Goal: Task Accomplishment & Management: Manage account settings

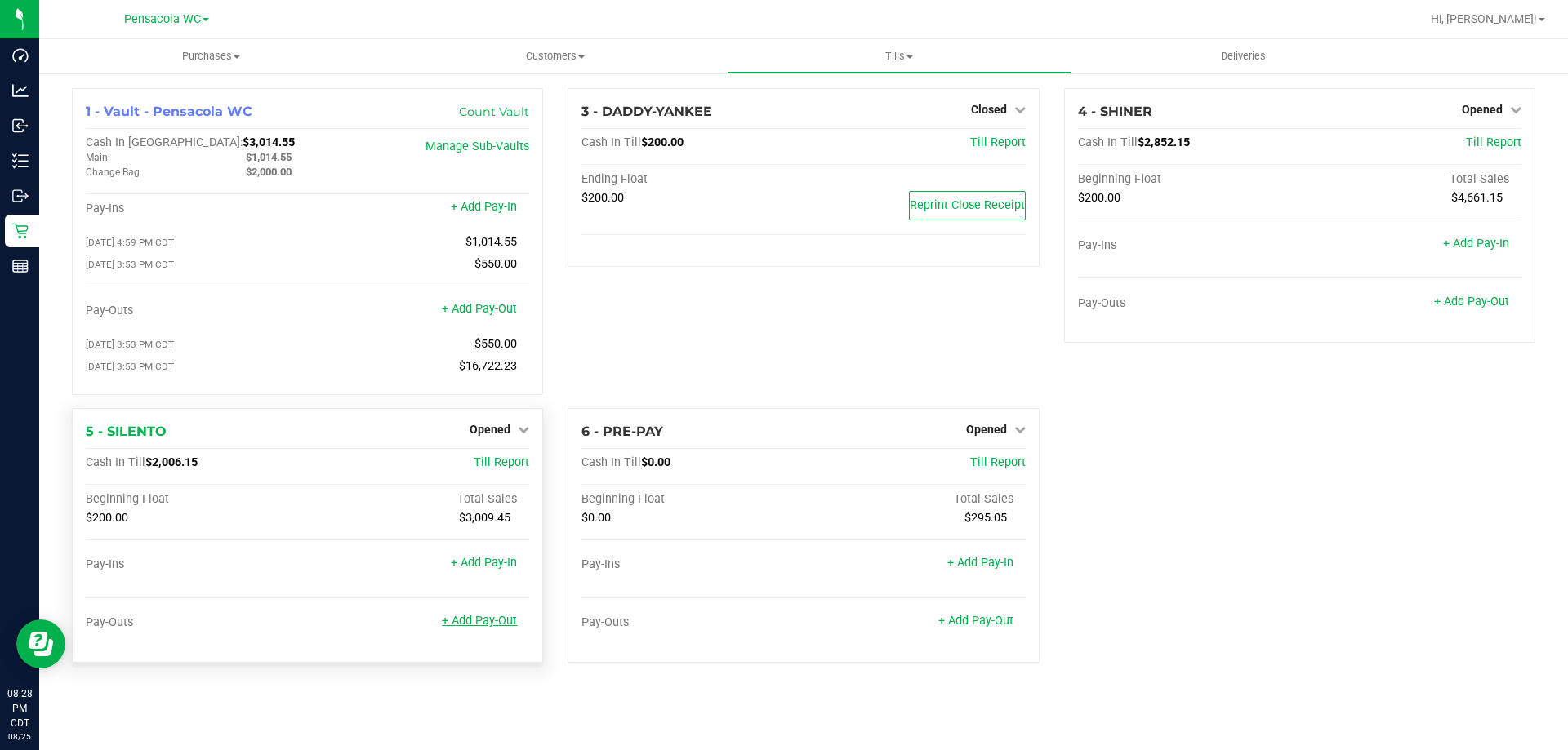
click at [458, 626] on link "+ Add Pay-Out" at bounding box center [479, 621] width 75 height 14
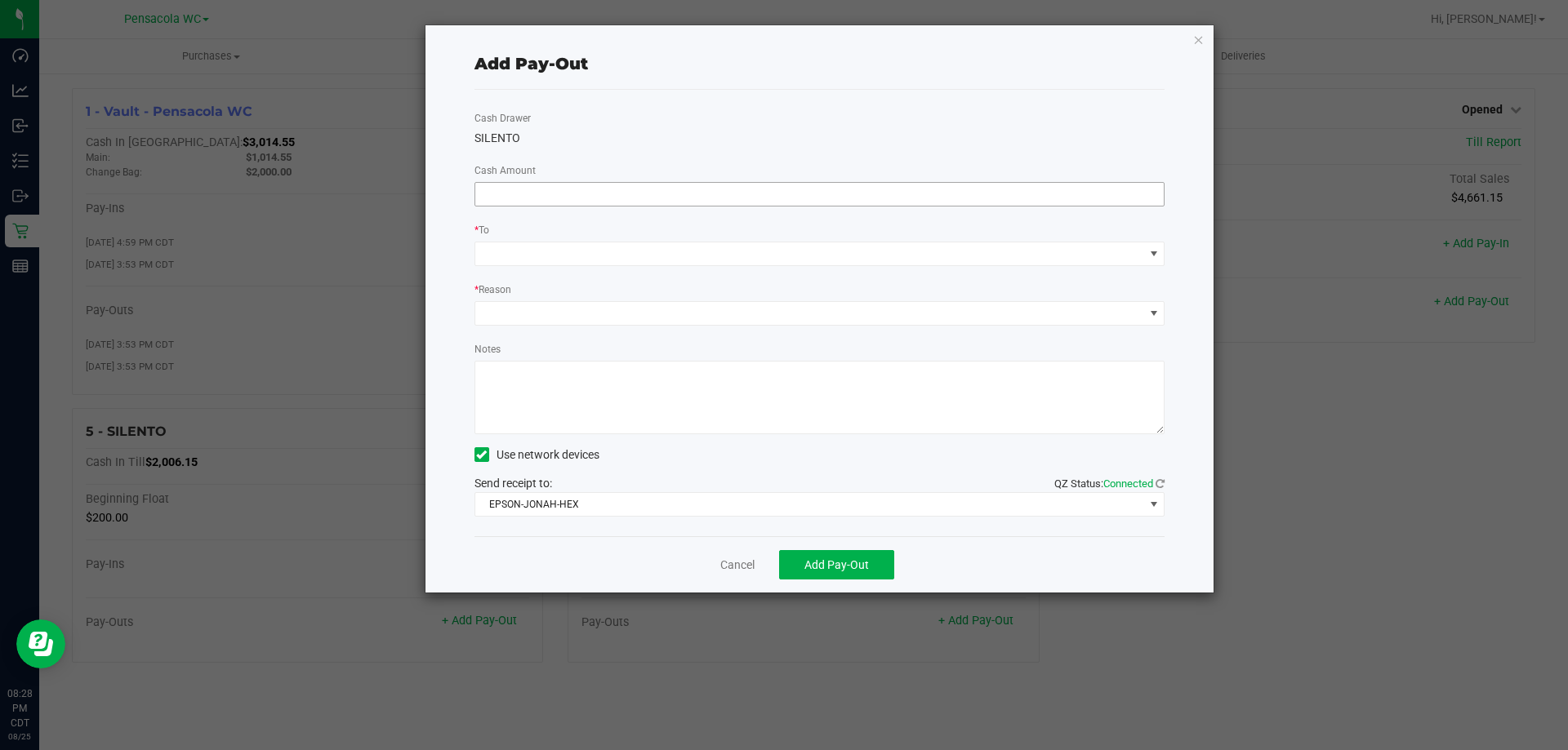
click at [527, 194] on input at bounding box center [820, 194] width 689 height 23
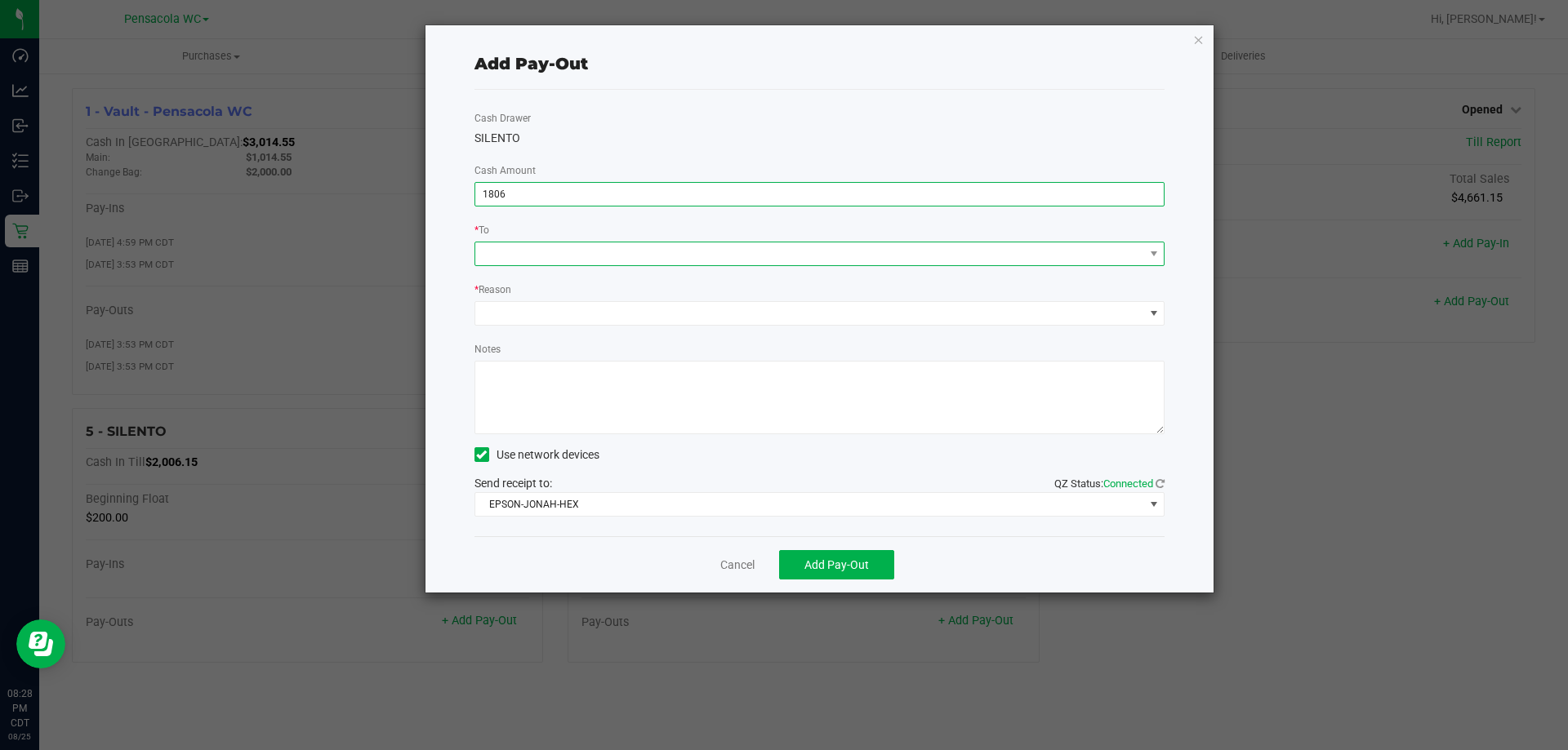
click at [524, 253] on span at bounding box center [810, 254] width 669 height 23
type input "$1,806.00"
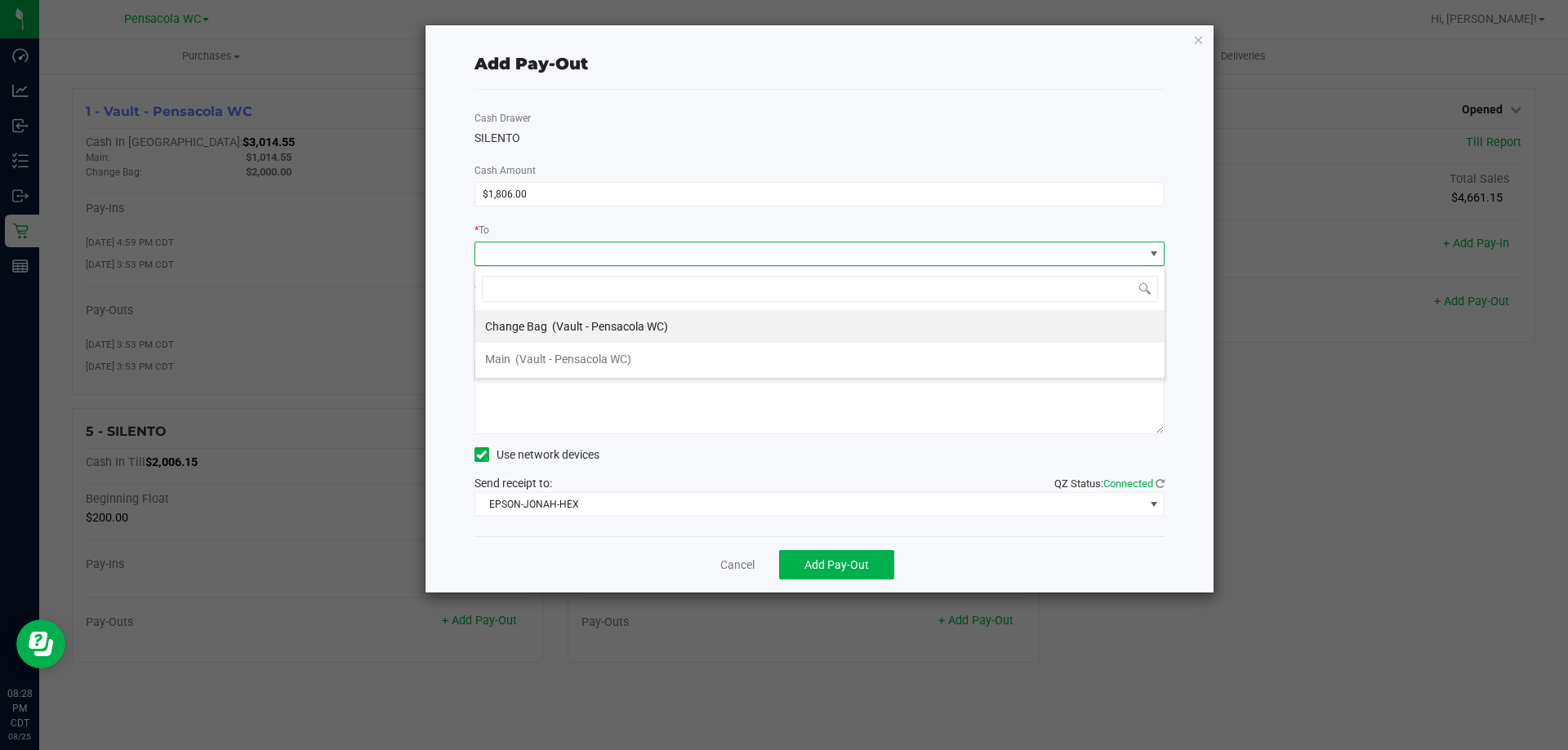
scroll to position [24, 690]
click at [509, 333] on span "Change Bag" at bounding box center [516, 326] width 62 height 13
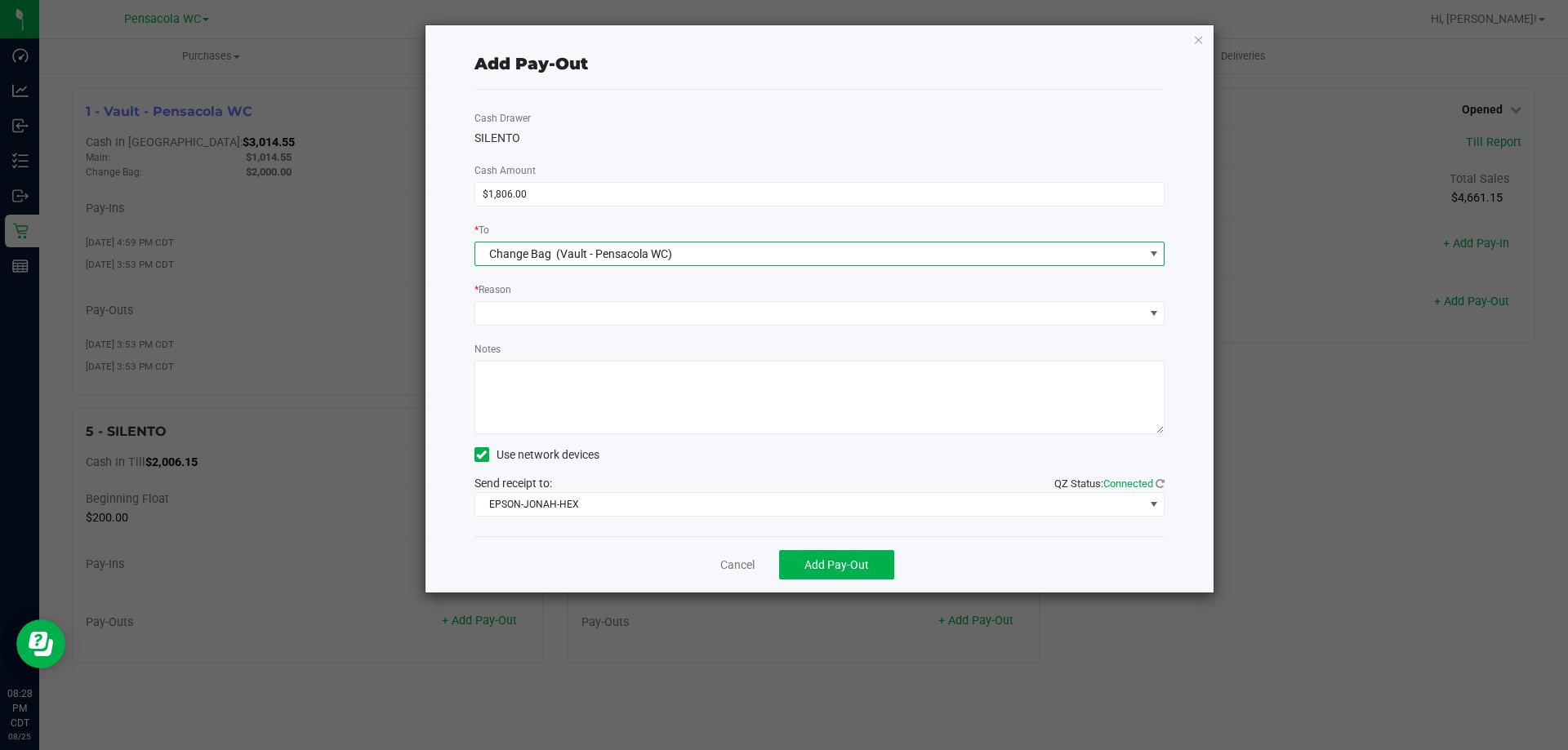
click at [524, 250] on span "Change Bag" at bounding box center [520, 253] width 62 height 13
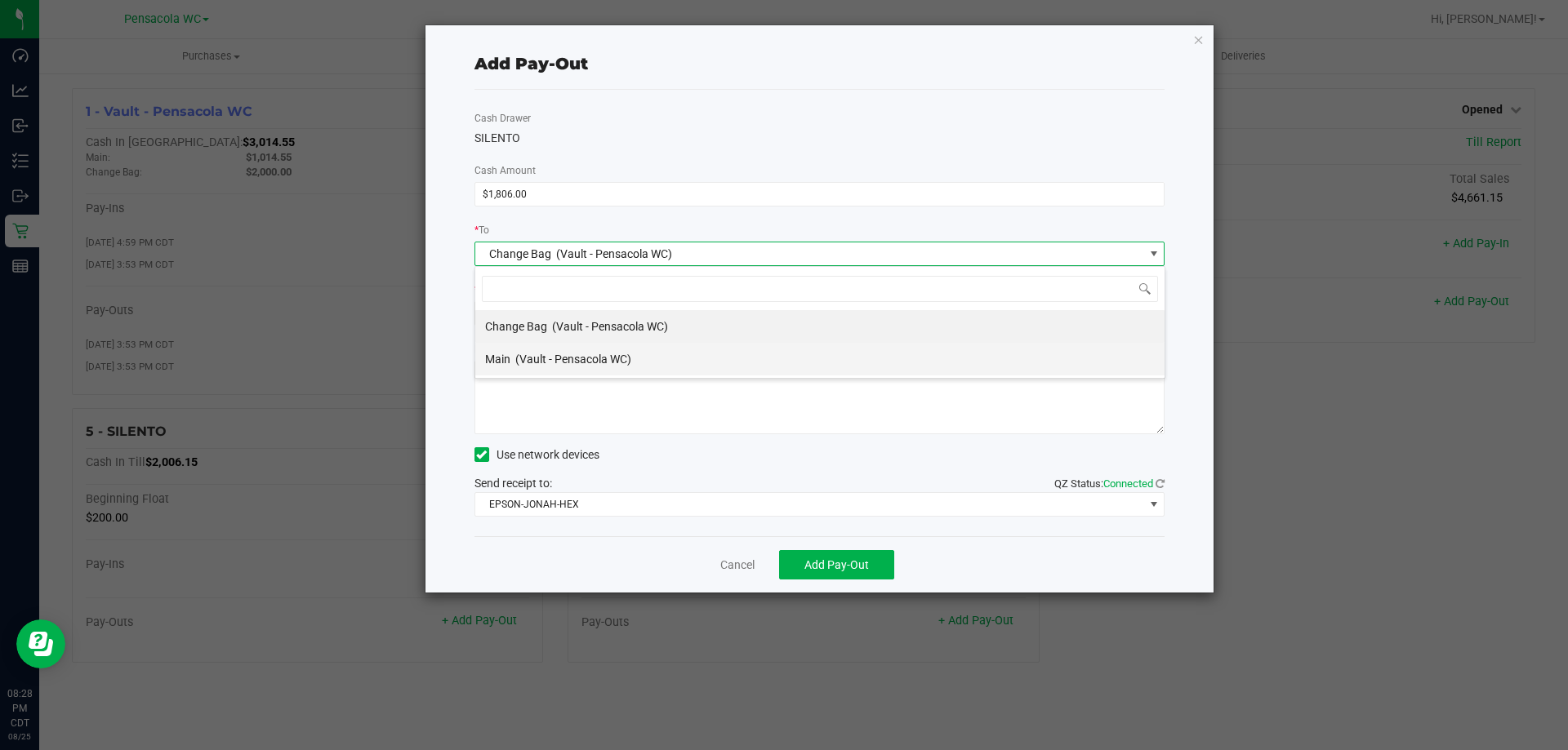
click at [504, 359] on span "Main" at bounding box center [498, 359] width 25 height 13
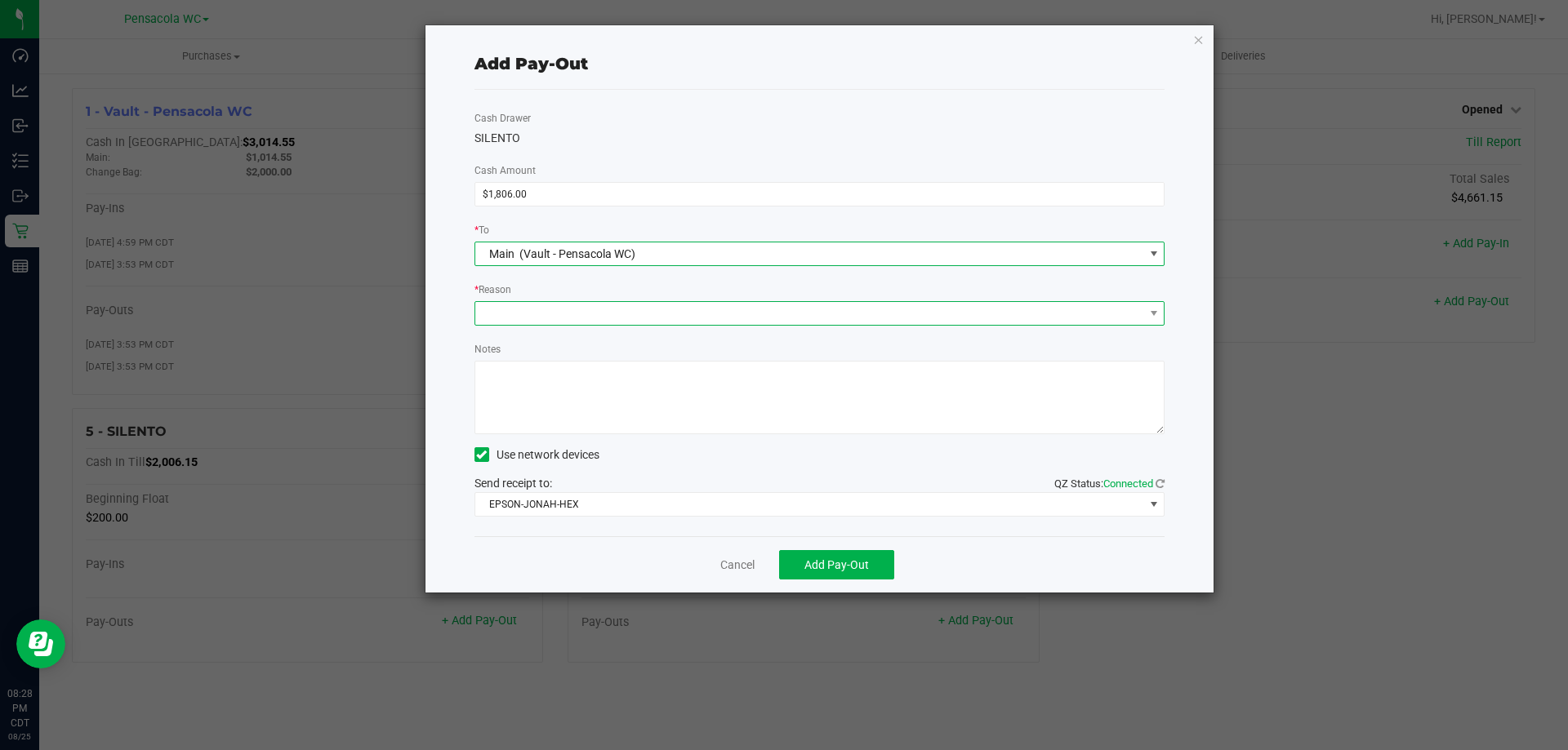
click at [506, 316] on span at bounding box center [810, 314] width 669 height 23
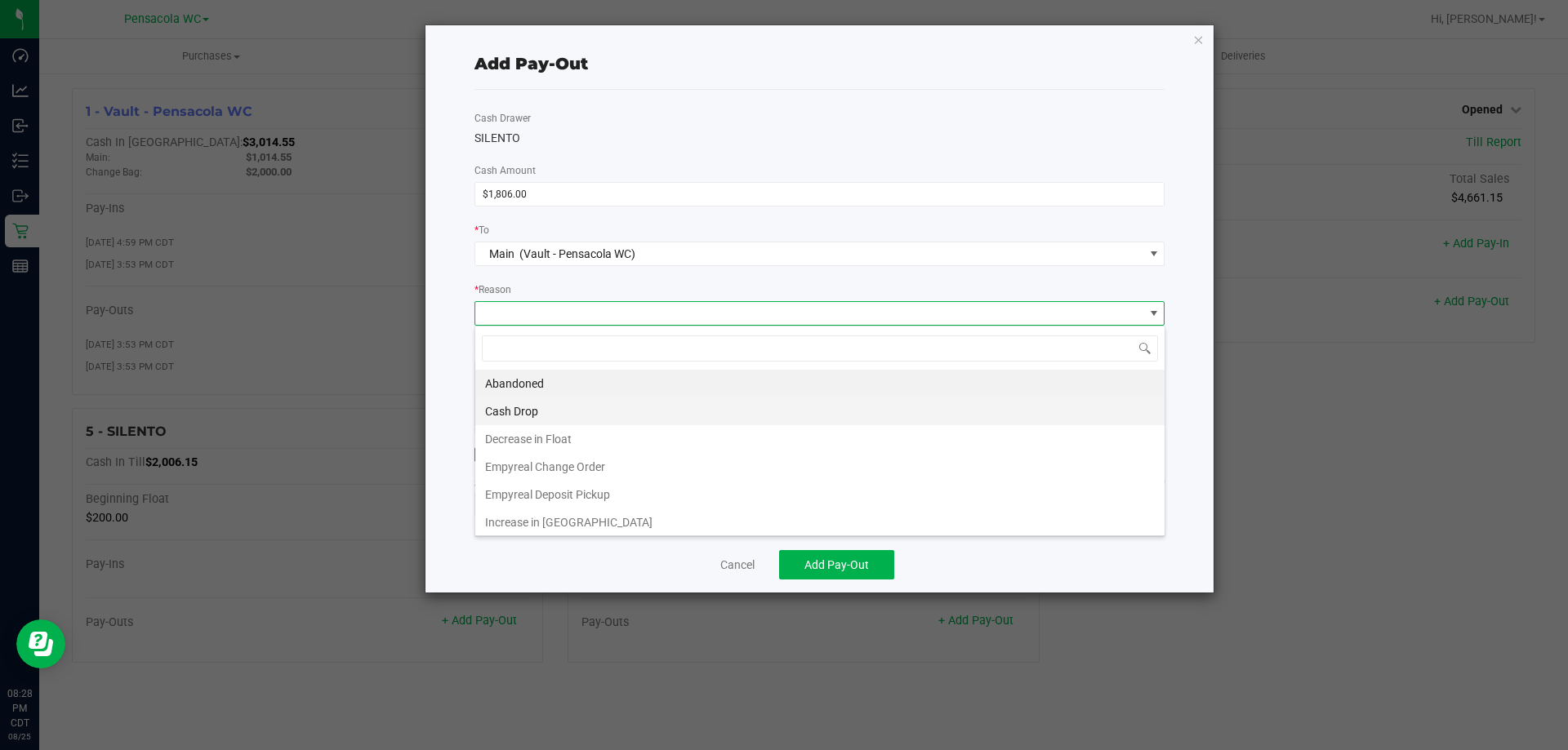
click at [516, 408] on li "Cash Drop" at bounding box center [820, 411] width 689 height 28
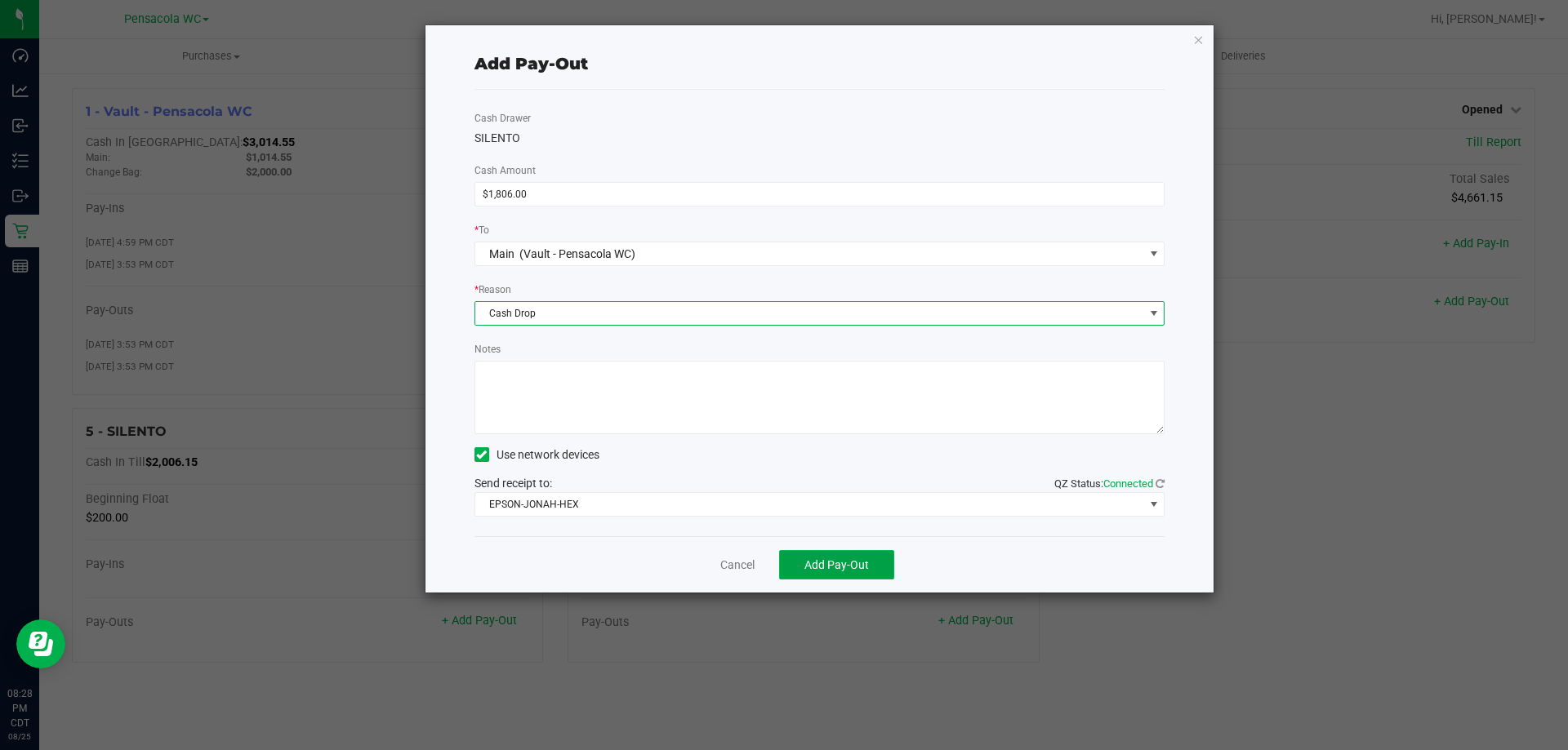
click at [852, 566] on span "Add Pay-Out" at bounding box center [837, 565] width 64 height 13
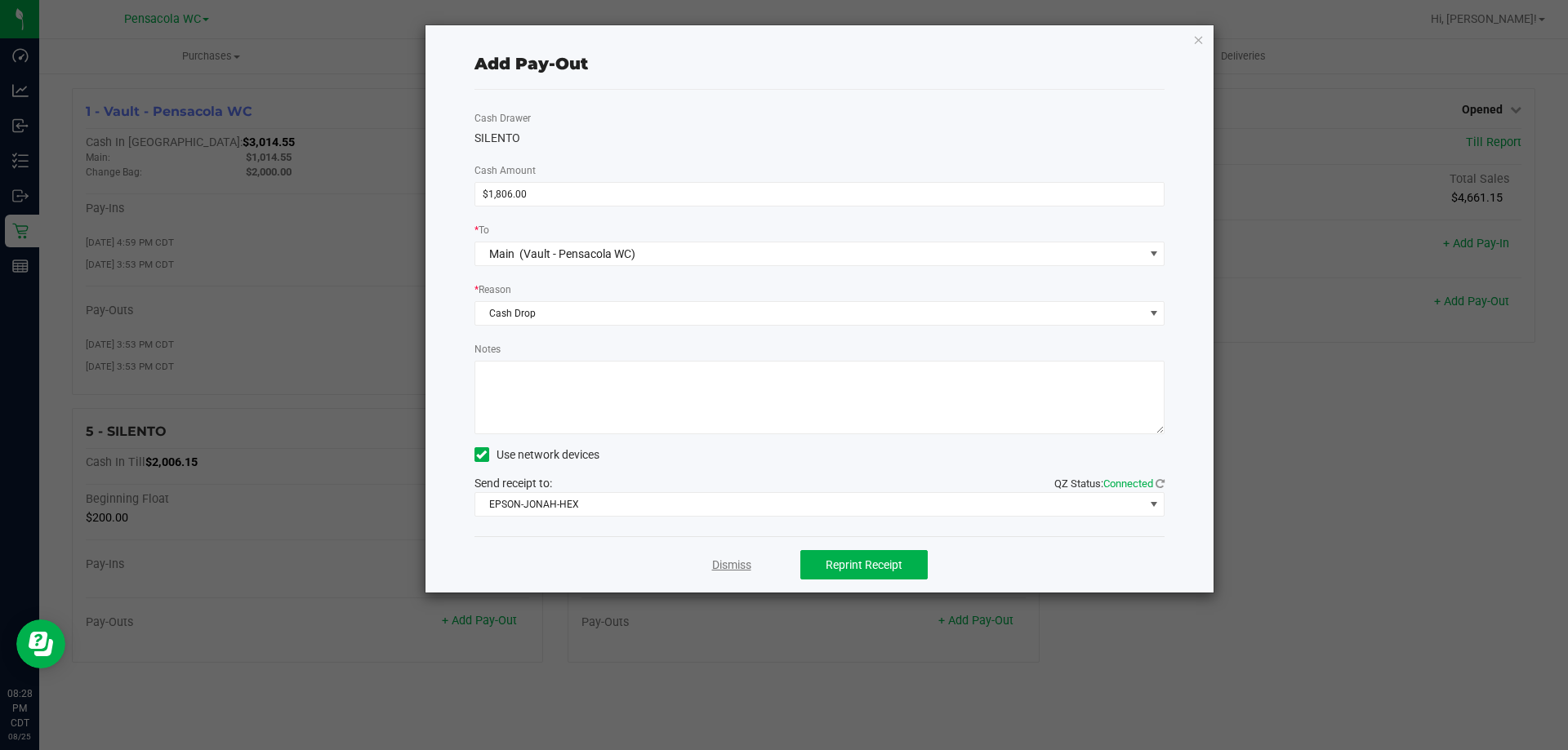
click at [742, 568] on link "Dismiss" at bounding box center [731, 565] width 39 height 17
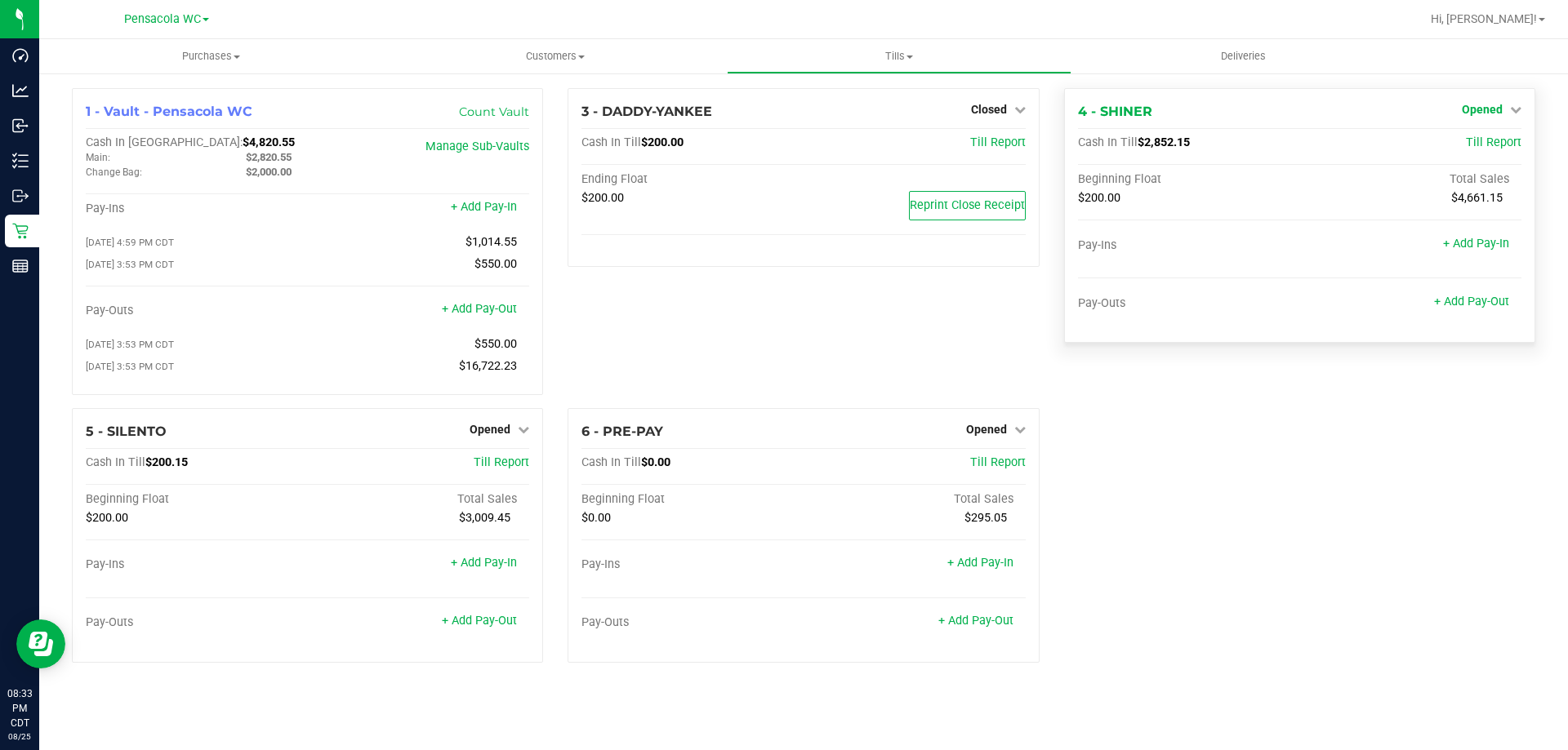
click at [1477, 103] on span "Opened" at bounding box center [1482, 109] width 41 height 13
click at [1446, 152] on div "Close Till" at bounding box center [1484, 144] width 121 height 21
click at [1479, 143] on link "Close Till" at bounding box center [1483, 144] width 44 height 13
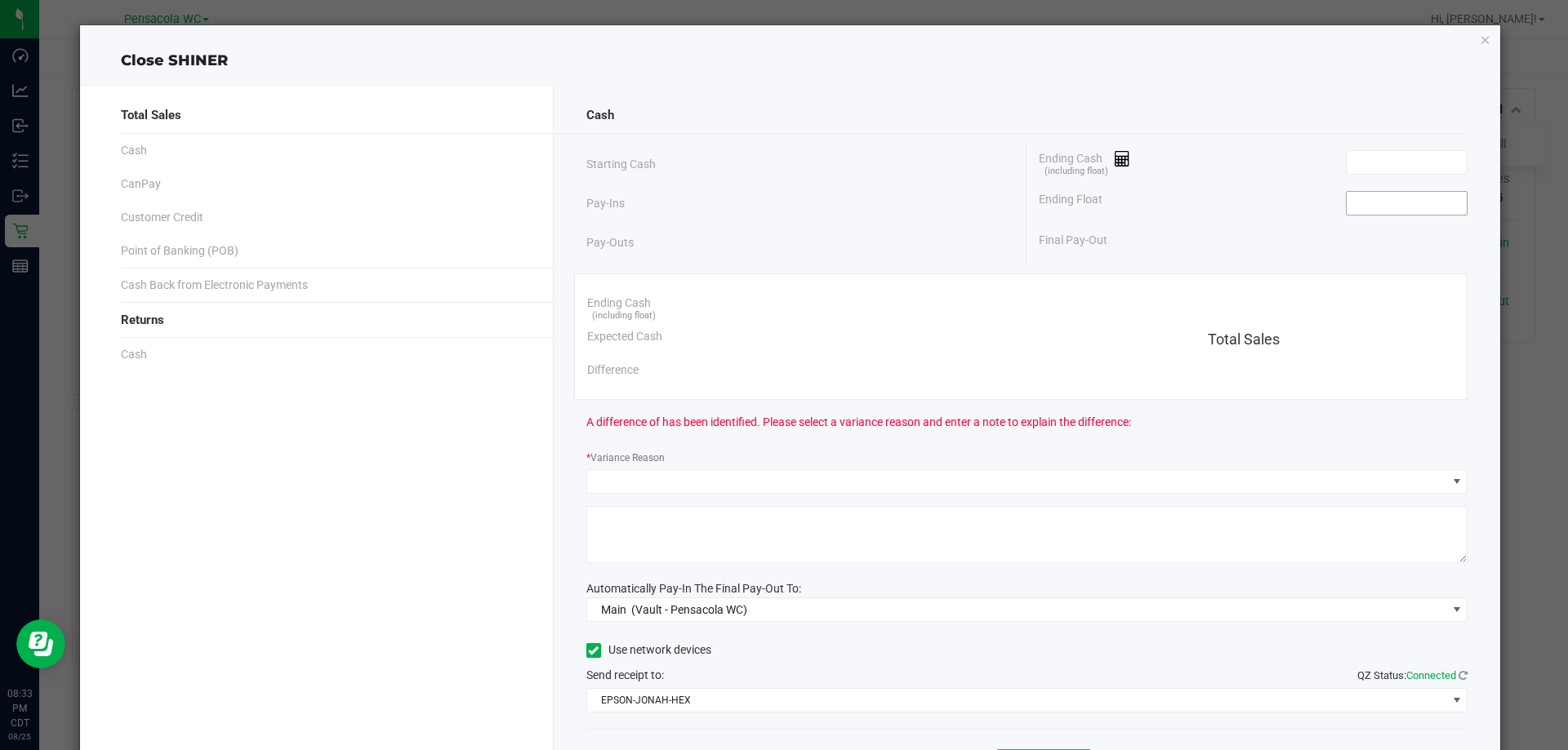
click at [1401, 208] on input at bounding box center [1407, 203] width 120 height 23
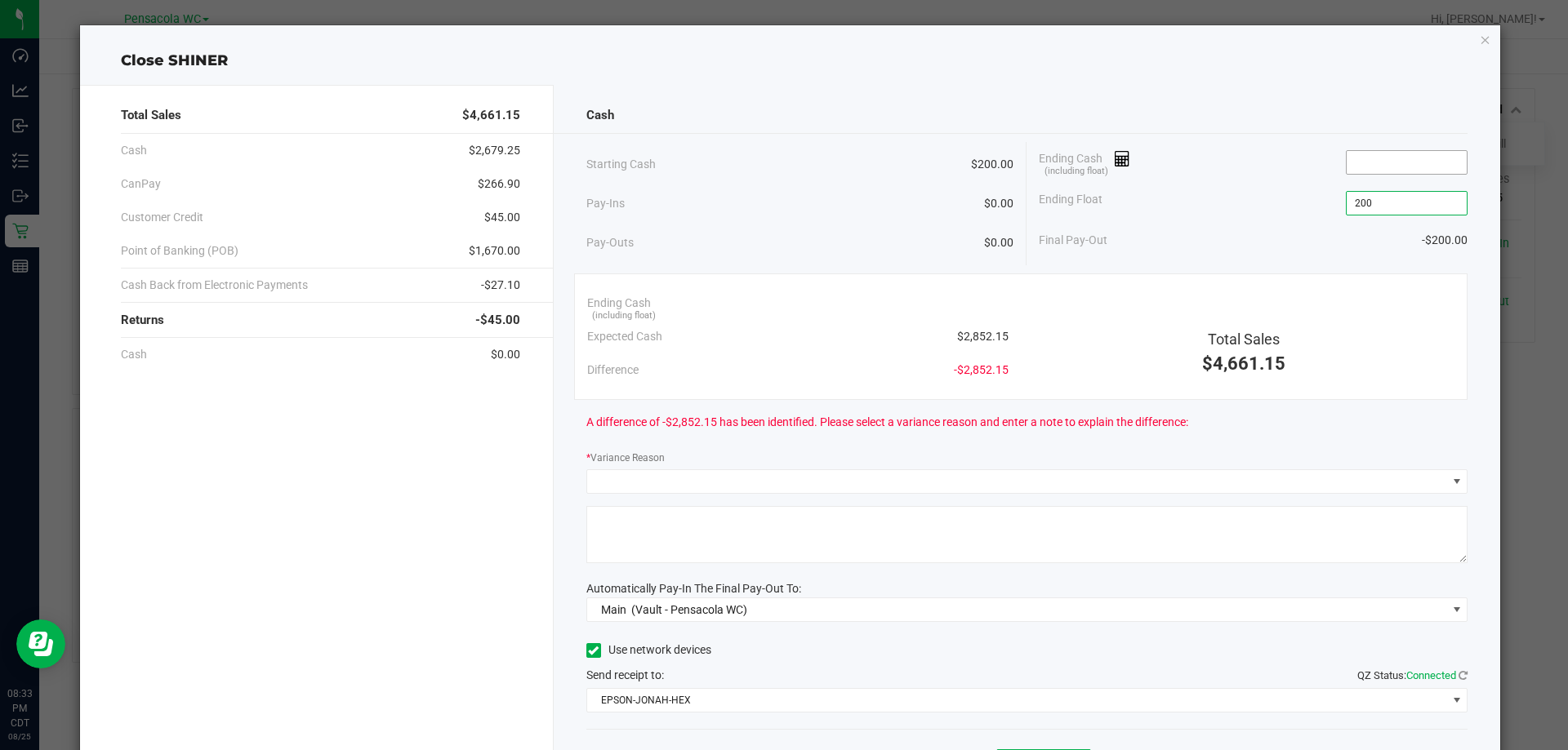
click at [1366, 161] on input at bounding box center [1407, 162] width 120 height 23
type input "$200.00"
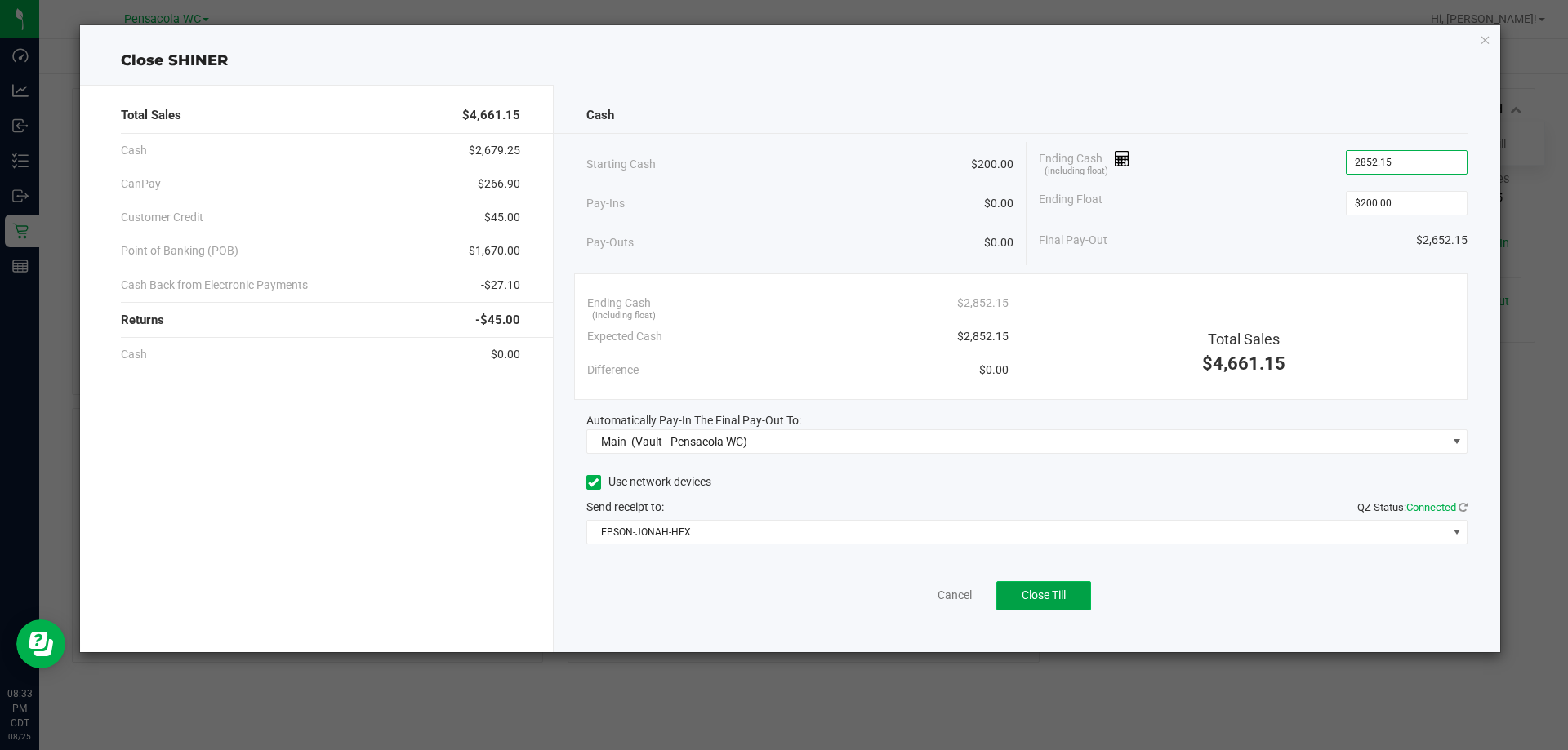
click at [1078, 606] on button "Close Till" at bounding box center [1044, 596] width 95 height 29
type input "$2,852.15"
click at [919, 600] on link "Dismiss" at bounding box center [919, 595] width 39 height 17
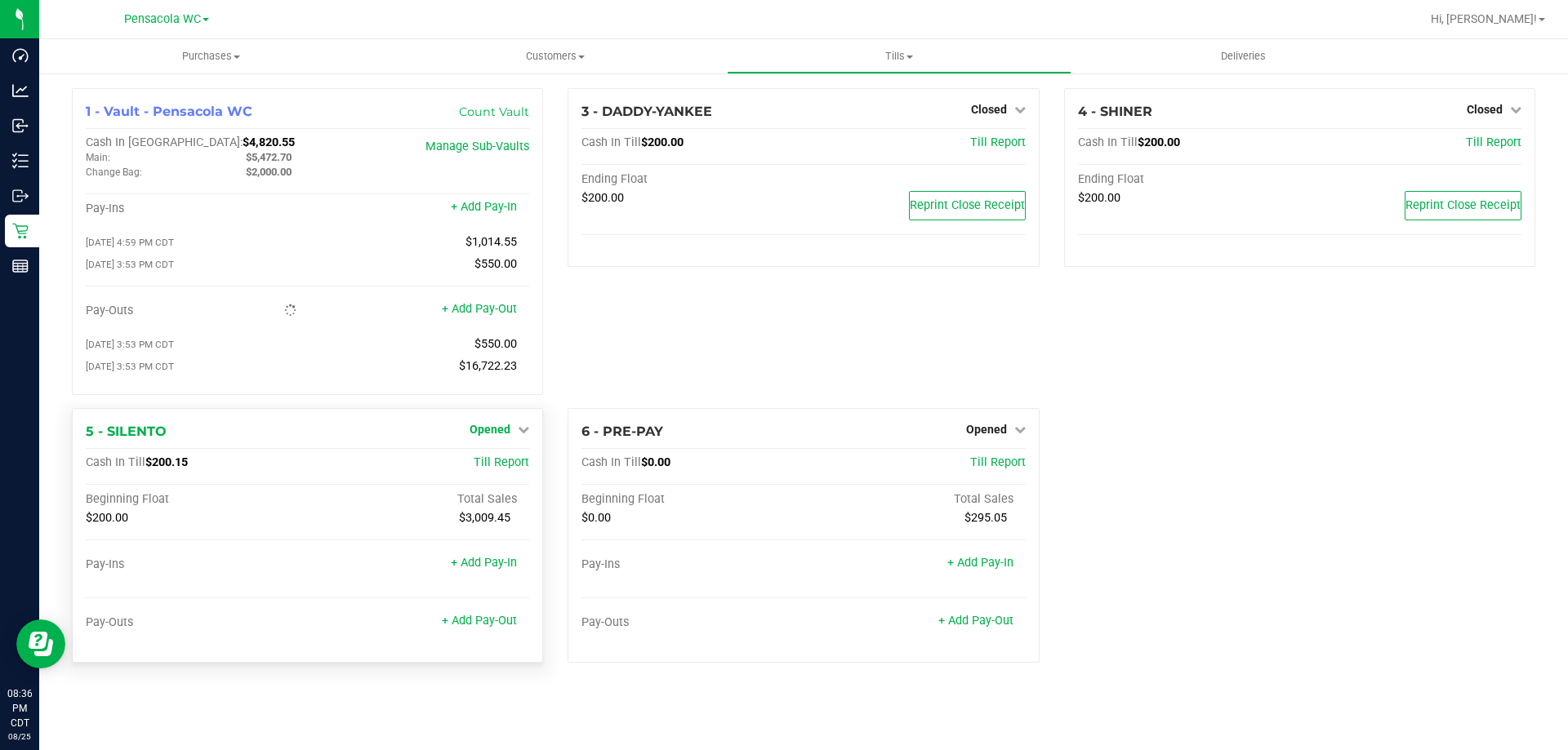
click at [501, 436] on span "Opened" at bounding box center [490, 429] width 41 height 13
click at [482, 469] on link "Close Till" at bounding box center [491, 463] width 44 height 13
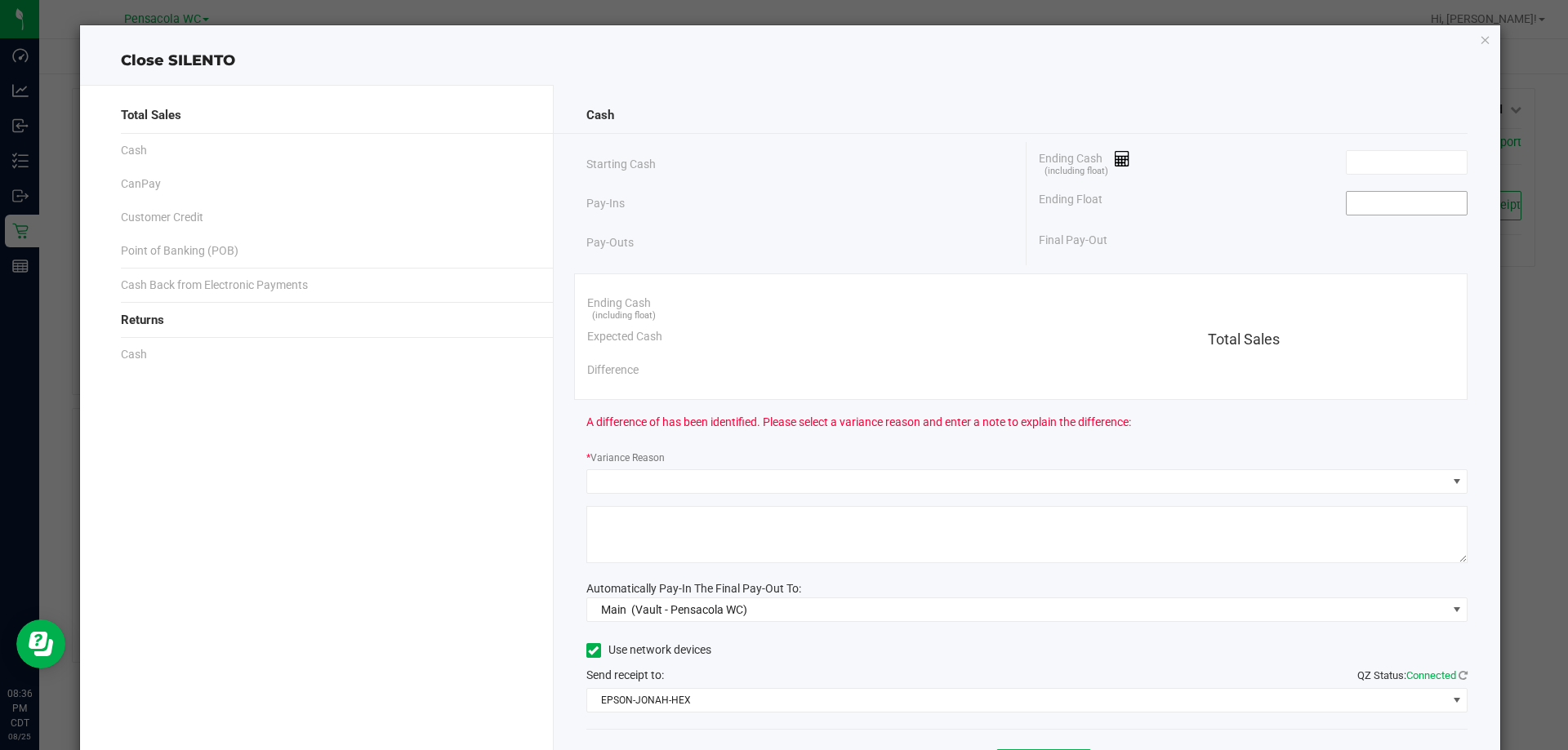
click at [1382, 202] on input at bounding box center [1407, 203] width 120 height 23
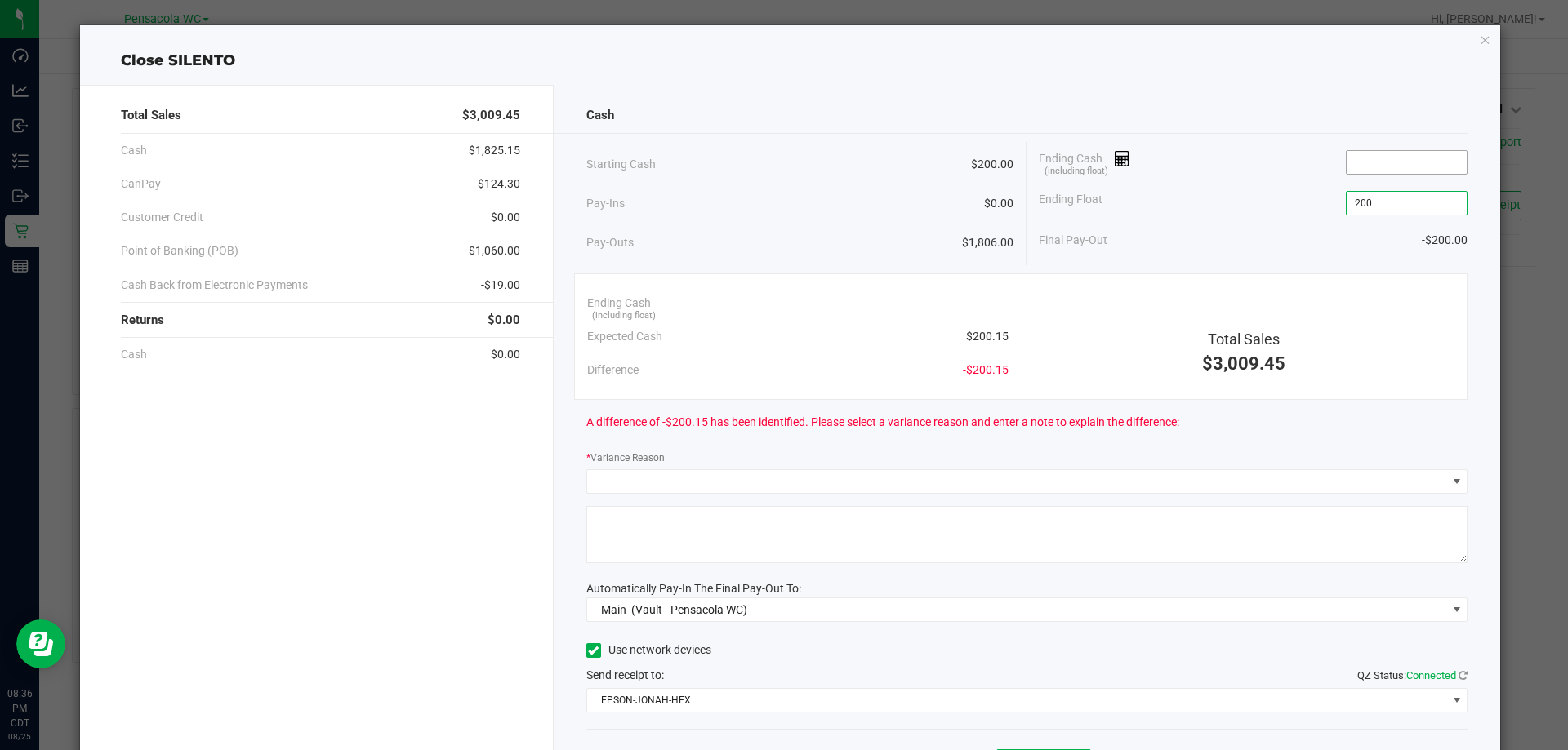
click at [1387, 168] on input at bounding box center [1407, 162] width 120 height 23
type input "$200.00"
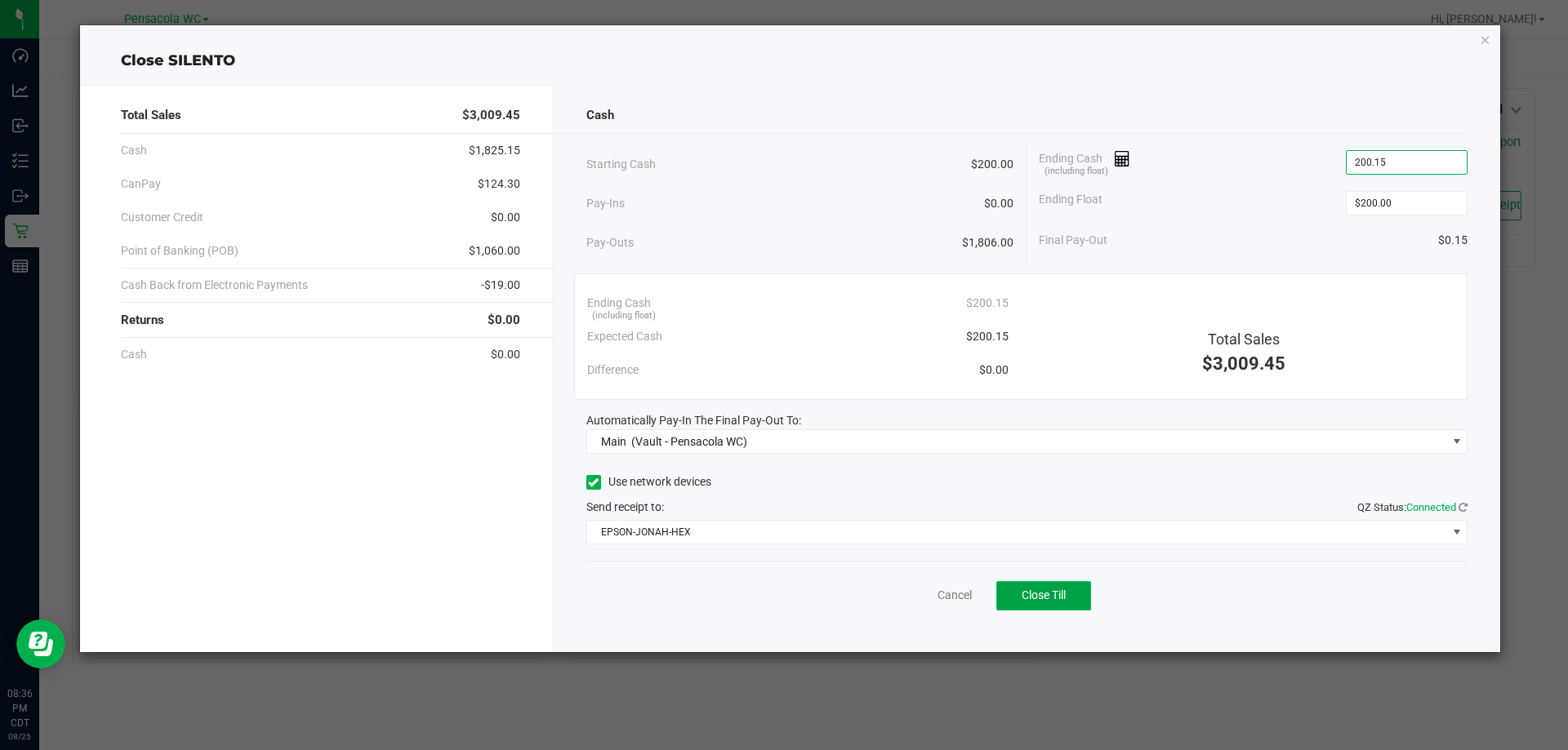
click at [1055, 595] on span "Close Till" at bounding box center [1043, 595] width 44 height 13
type input "$200.15"
click at [904, 599] on link "Dismiss" at bounding box center [919, 595] width 39 height 17
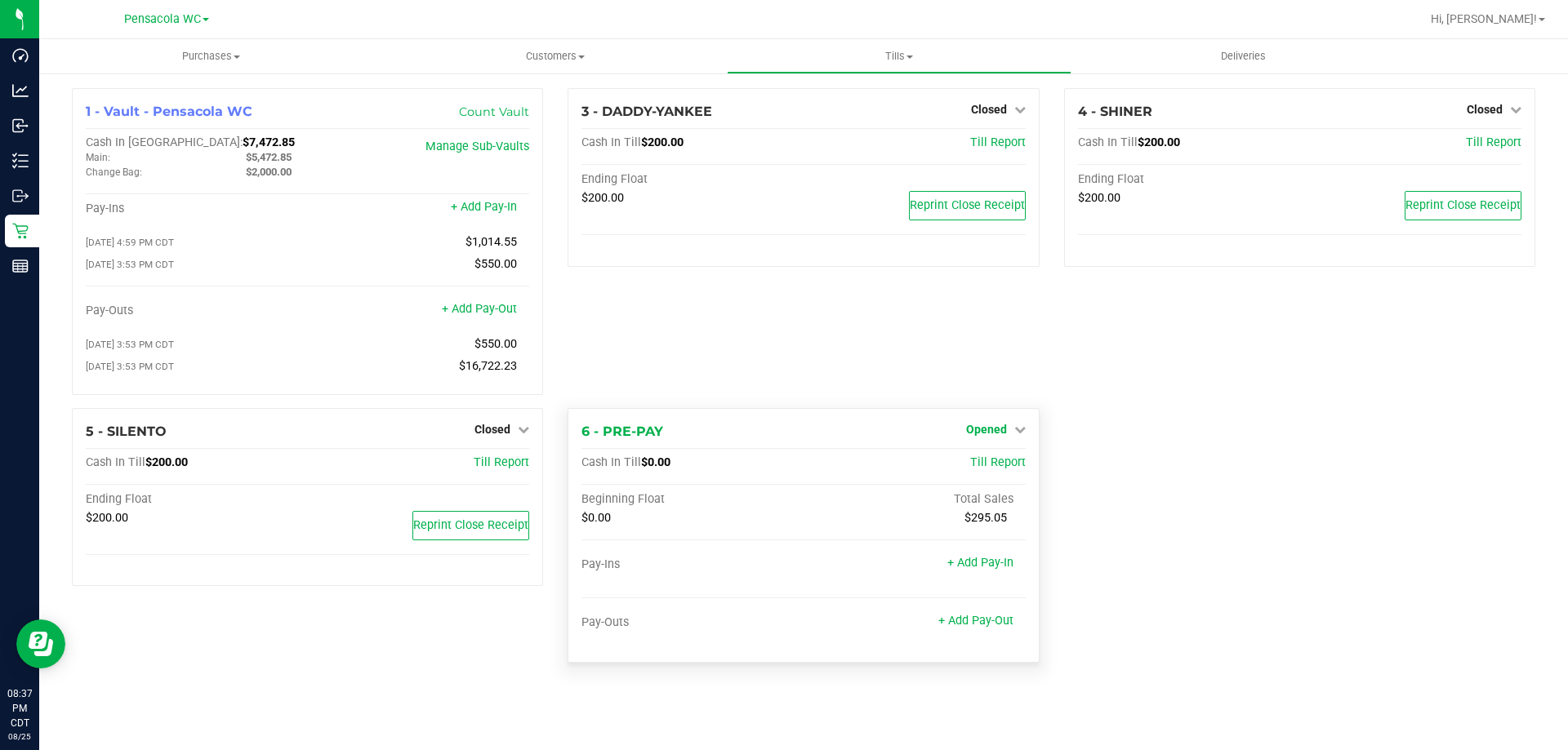
click at [996, 433] on span "Opened" at bounding box center [986, 429] width 41 height 13
click at [986, 465] on link "Close Till" at bounding box center [987, 463] width 44 height 13
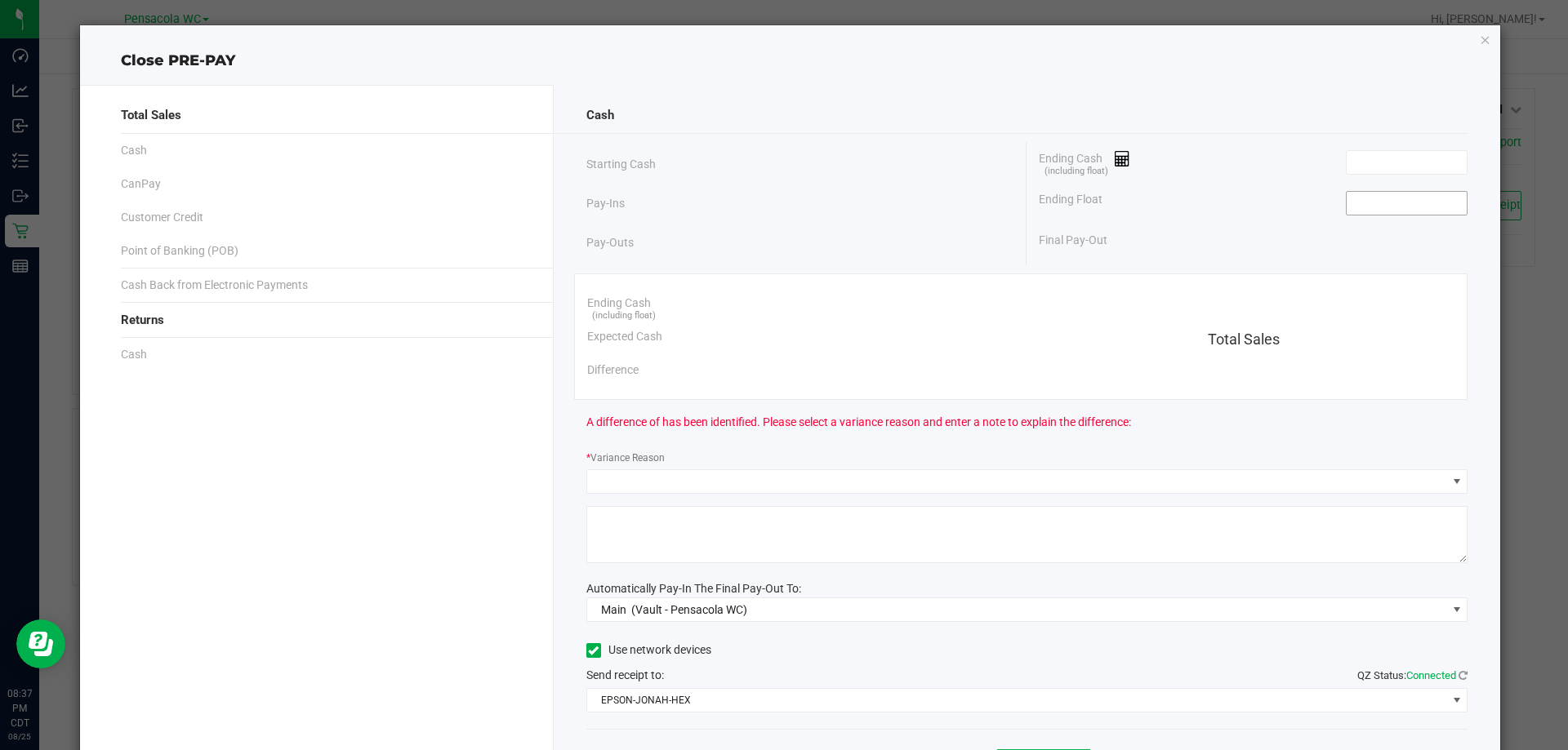
click at [1389, 203] on input at bounding box center [1407, 203] width 120 height 23
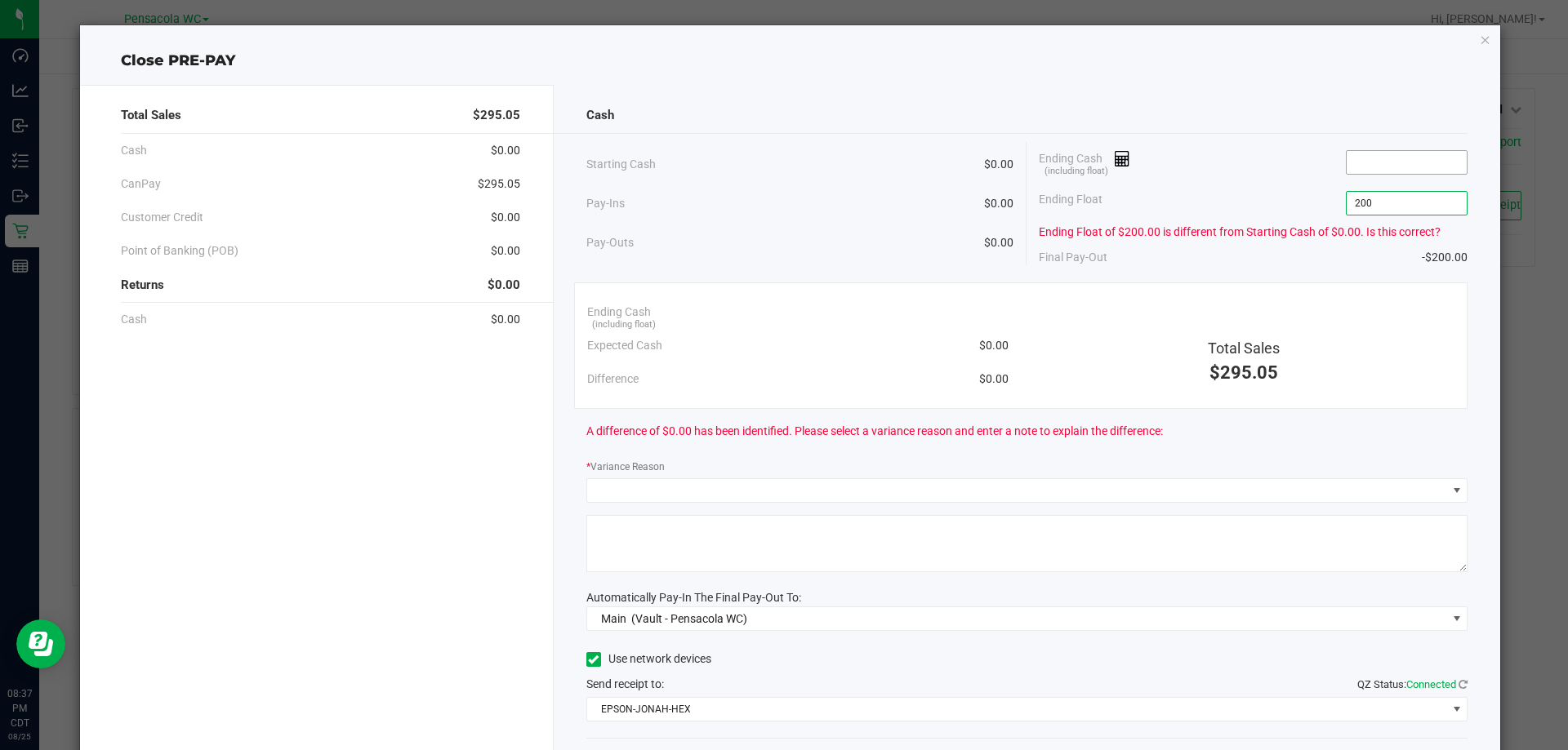
click at [1395, 161] on input at bounding box center [1407, 162] width 120 height 23
click at [1403, 199] on input "$200.00" at bounding box center [1407, 203] width 120 height 23
type input "200"
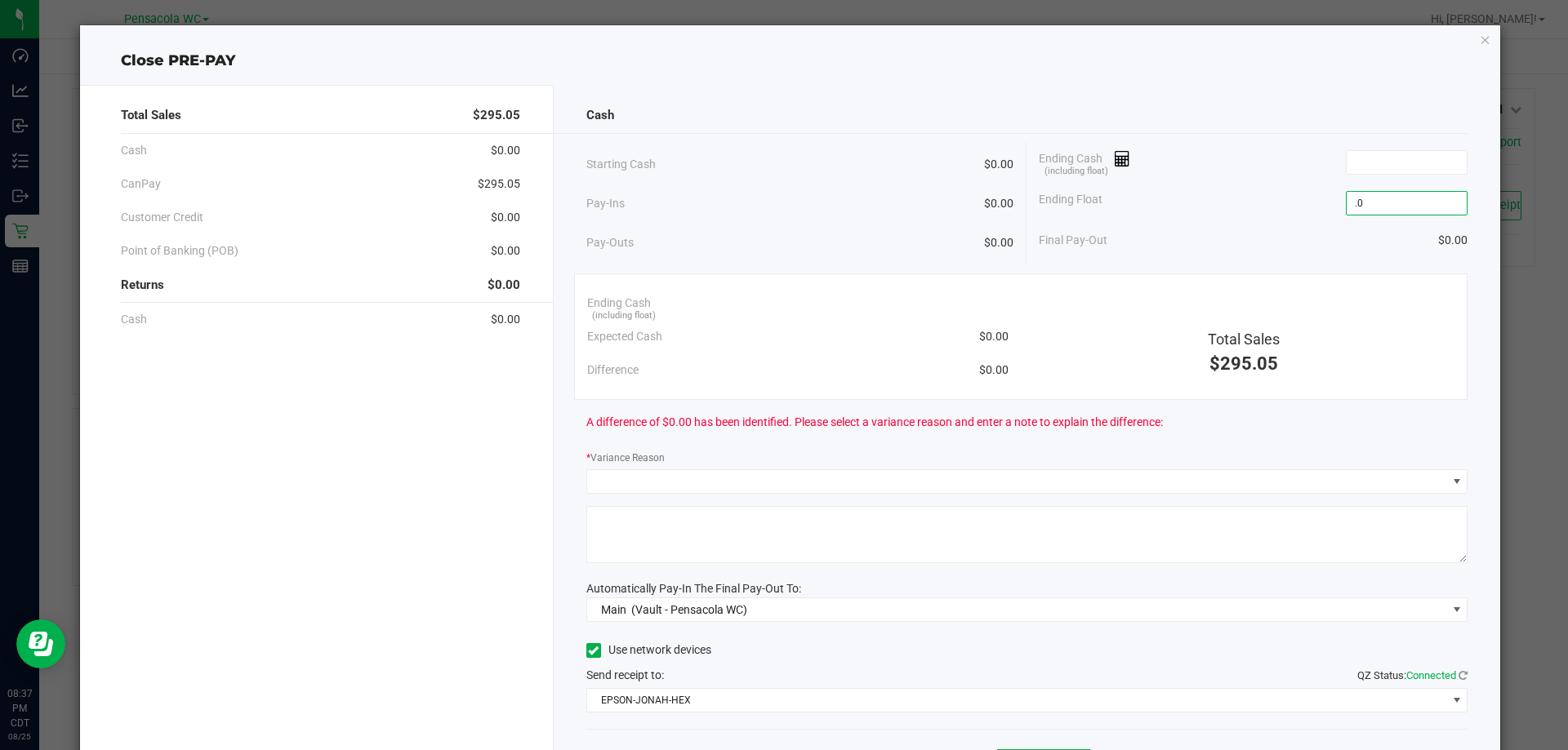
type input "."
click at [1358, 163] on input at bounding box center [1407, 162] width 120 height 23
type input "$0.00"
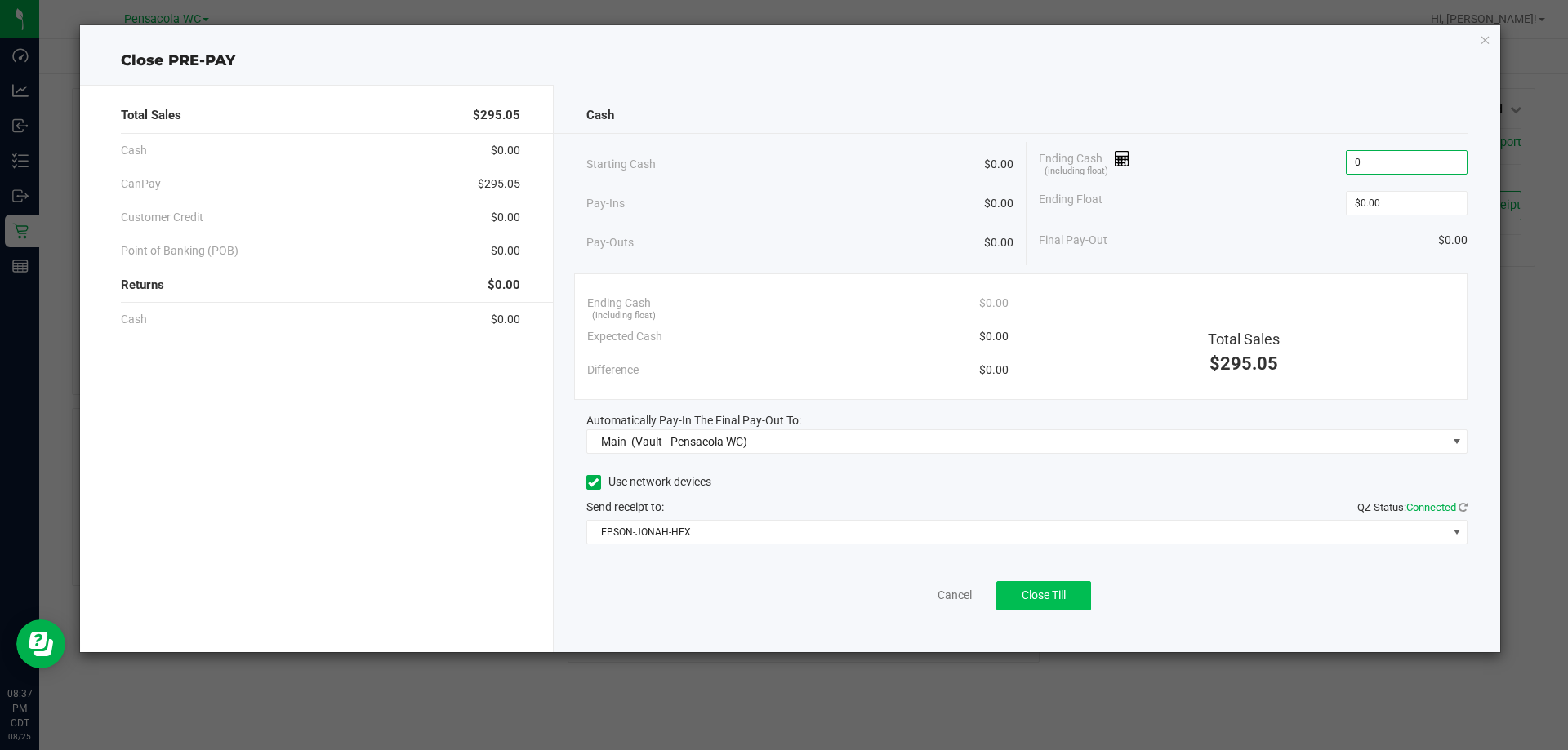
click at [1058, 609] on button "Close Till" at bounding box center [1044, 596] width 95 height 29
type input "$0.00"
click at [928, 598] on link "Dismiss" at bounding box center [919, 595] width 39 height 17
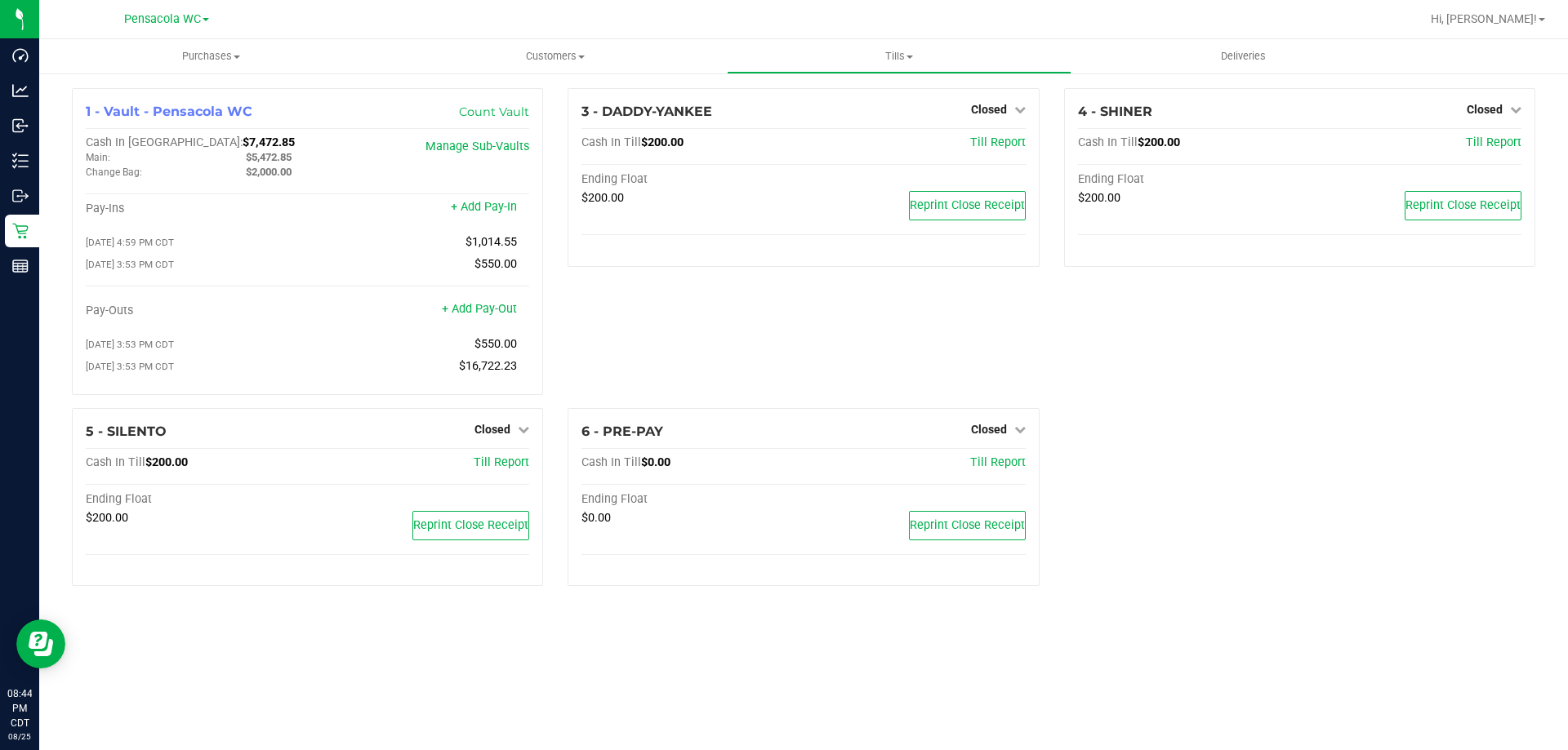
click at [605, 320] on div "3 - DADDY-YANKEE Closed Open Till Cash In Till $200.00 Till Report Ending Float…" at bounding box center [804, 248] width 496 height 320
click at [907, 48] on uib-tab-heading "Tills Manage tills Reconcile e-payments" at bounding box center [899, 56] width 342 height 33
click at [875, 117] on span "Reconcile e-payments" at bounding box center [808, 119] width 162 height 14
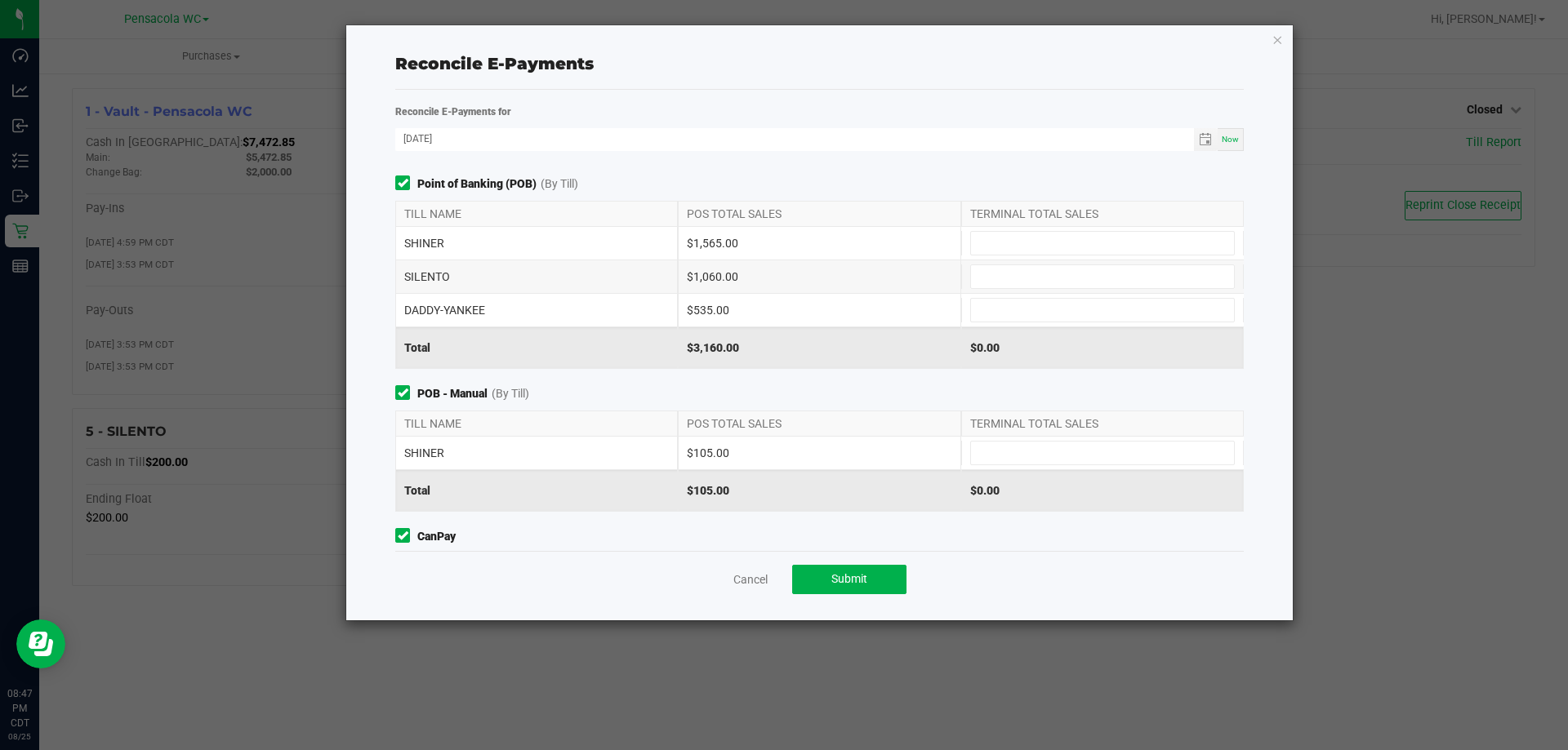
click at [480, 258] on div "SHINER" at bounding box center [536, 243] width 283 height 33
click at [1166, 246] on input at bounding box center [1102, 243] width 263 height 23
type input "$1,565.00"
click at [1202, 459] on input at bounding box center [1102, 453] width 263 height 23
type input "$105.00"
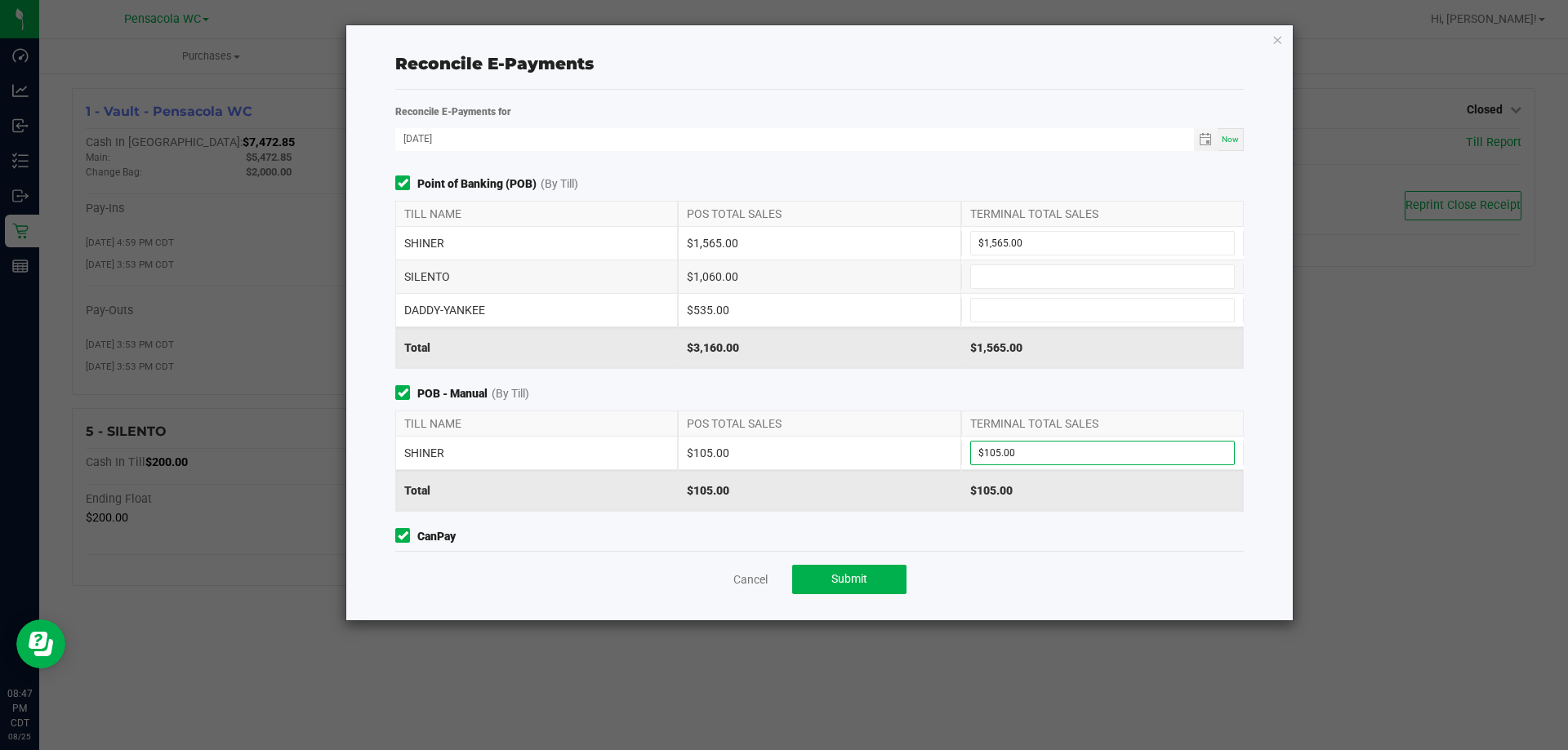
click at [1159, 395] on span "POB - Manual (By Till)" at bounding box center [819, 393] width 848 height 17
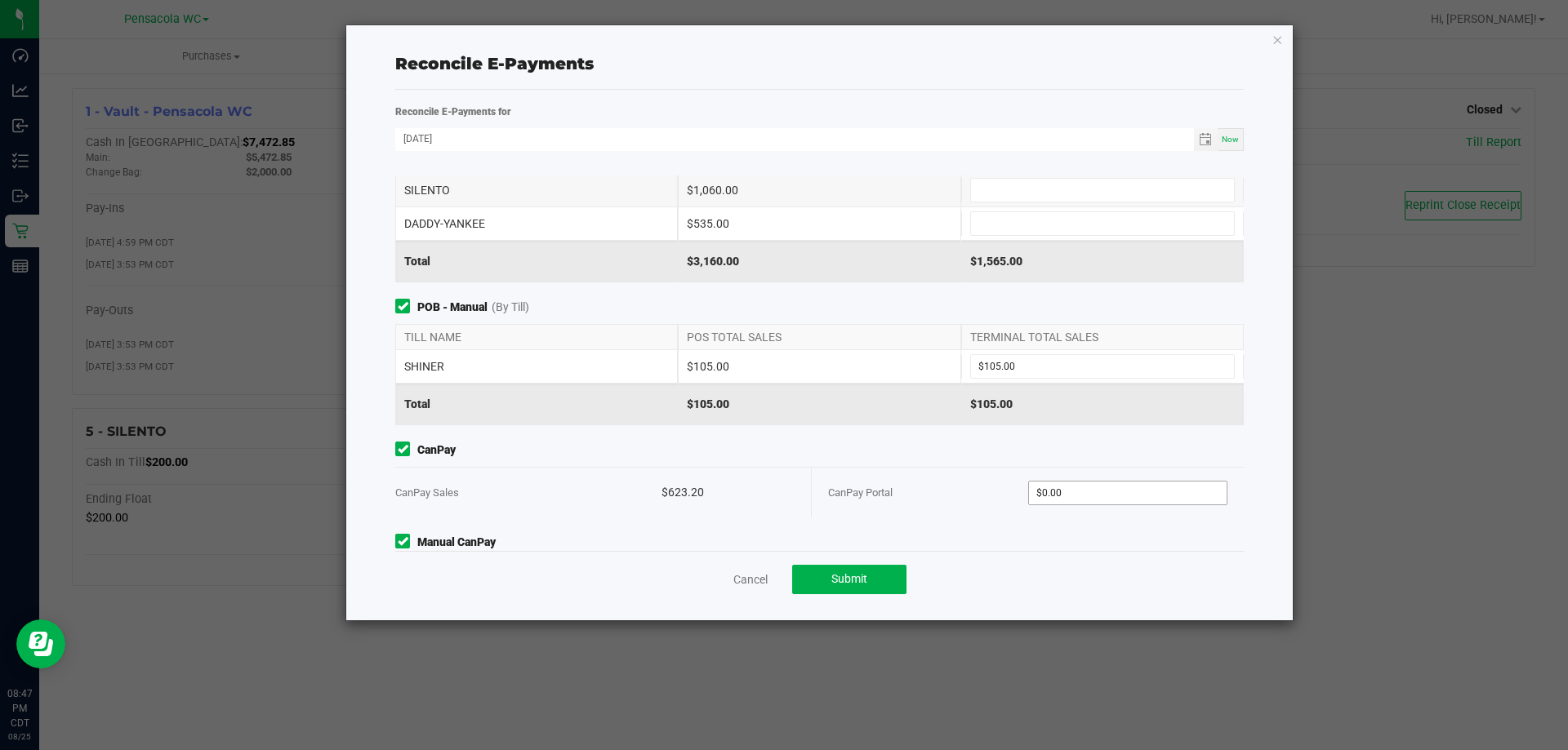
scroll to position [160, 0]
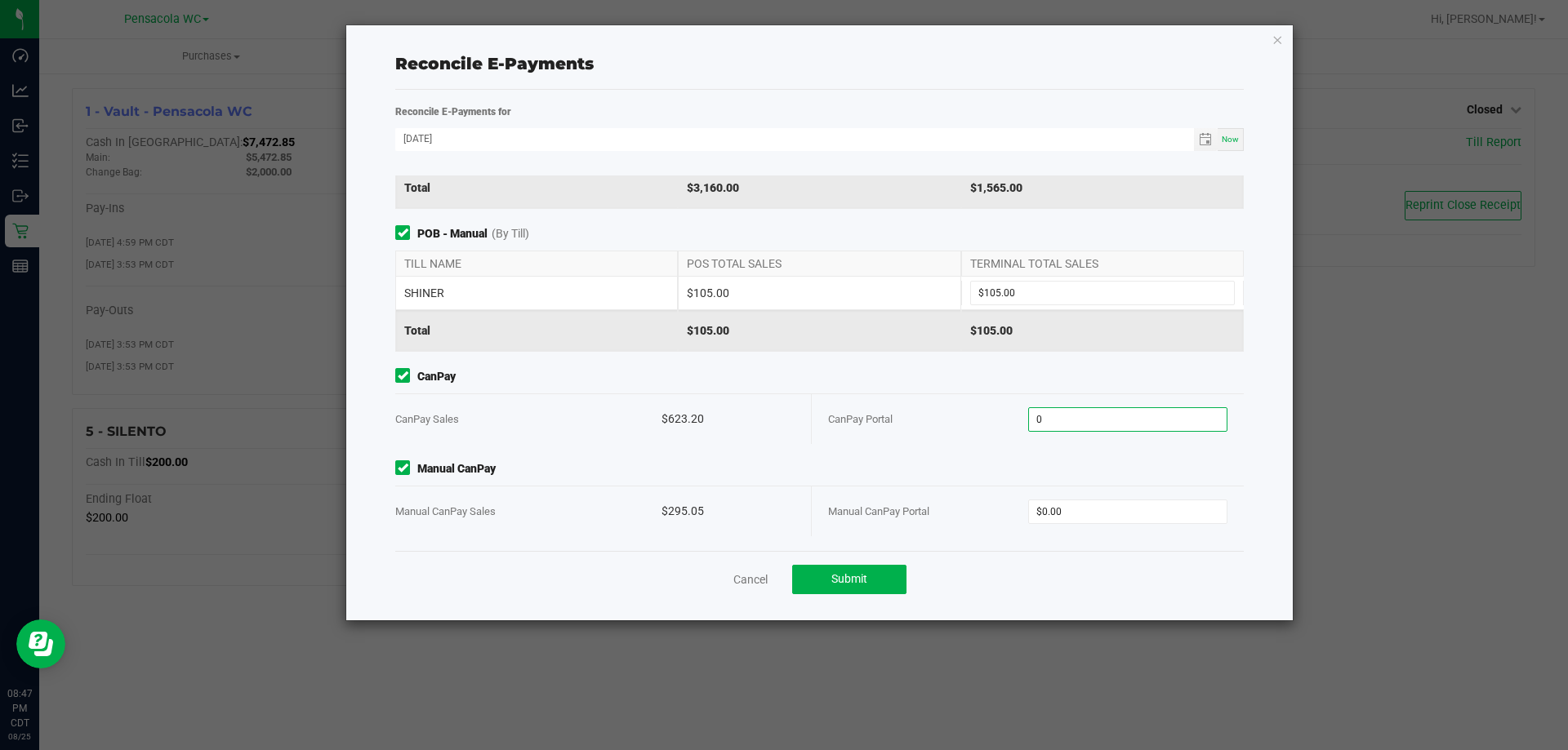
click at [1093, 416] on input "0" at bounding box center [1128, 420] width 198 height 23
type input "$623.20"
click at [1126, 507] on input "0" at bounding box center [1128, 512] width 198 height 23
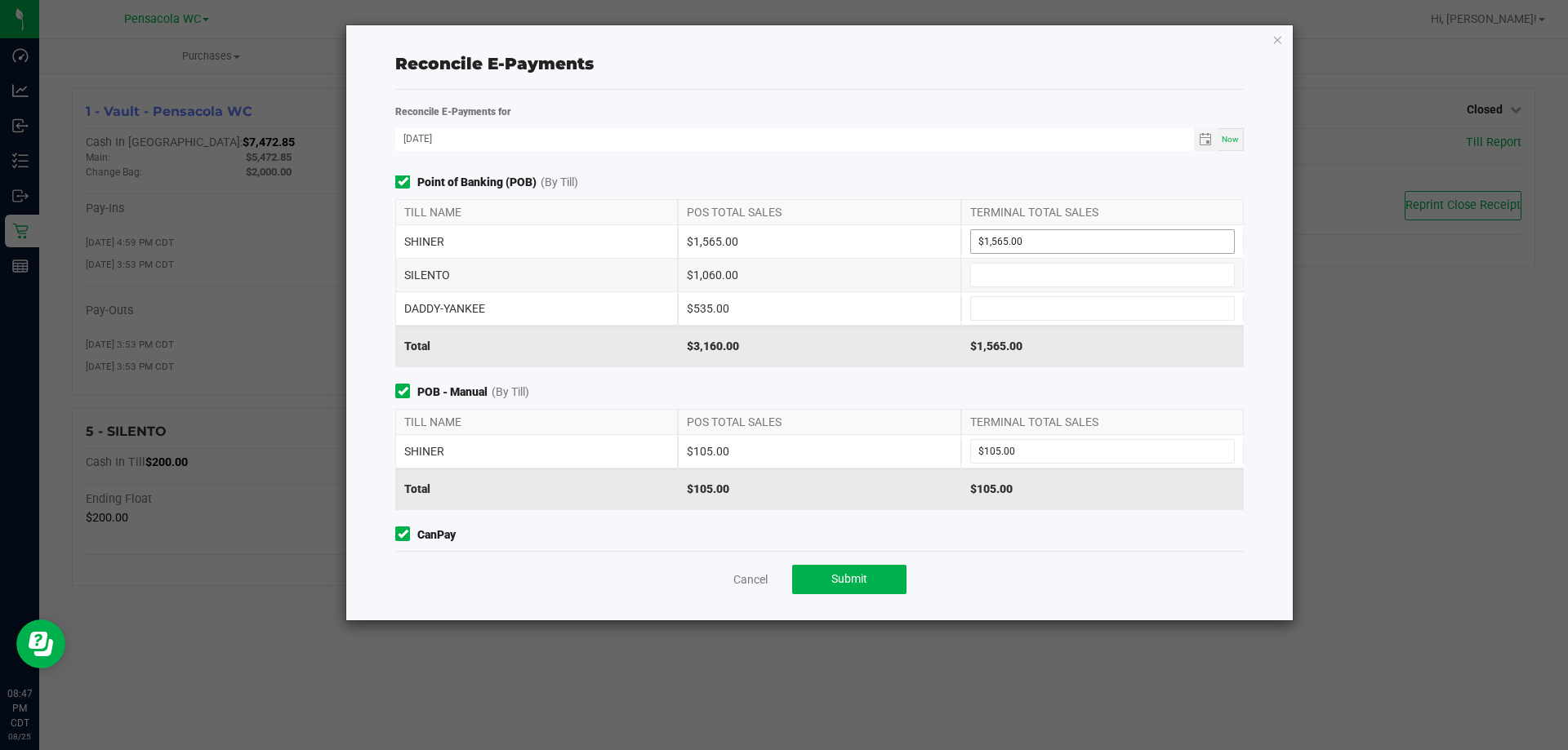
scroll to position [0, 0]
type input "$295.05"
click at [1057, 265] on span at bounding box center [1102, 276] width 265 height 24
click at [1059, 283] on input at bounding box center [1102, 277] width 263 height 23
type input "$1,060.00"
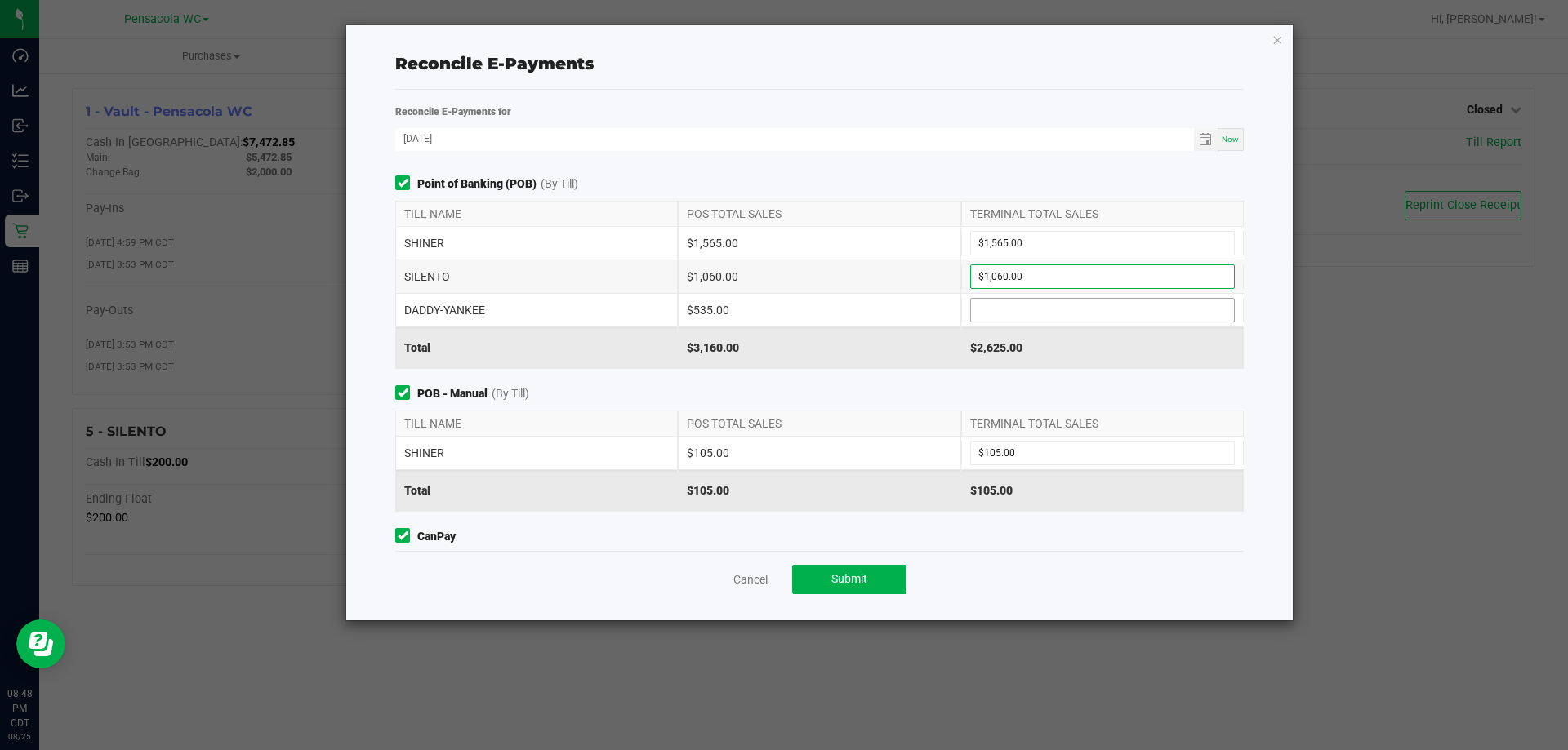
click at [1052, 307] on input at bounding box center [1102, 310] width 263 height 23
type input "$535.00"
click at [878, 565] on button "Submit" at bounding box center [849, 580] width 114 height 29
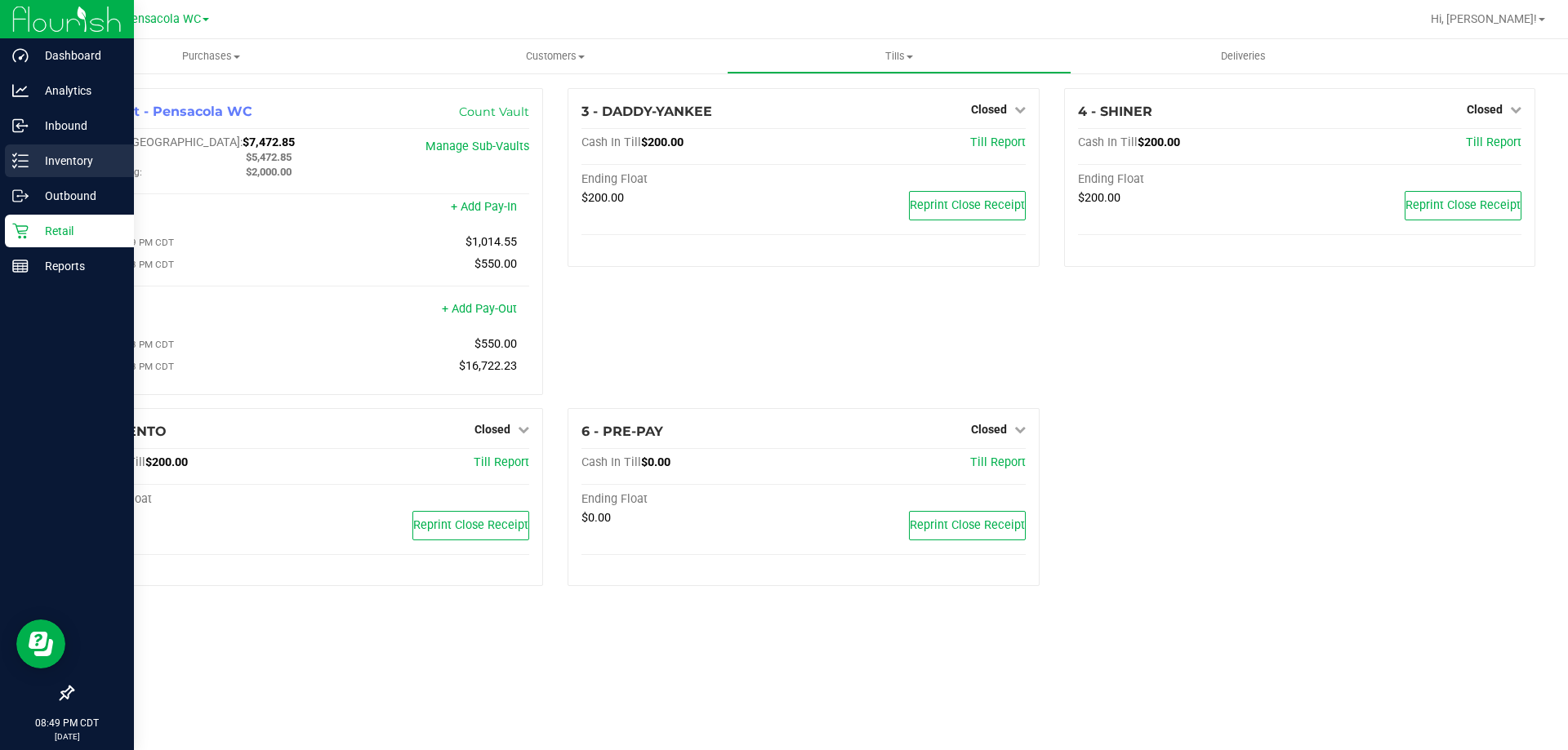
click at [40, 159] on p "Inventory" at bounding box center [78, 161] width 98 height 20
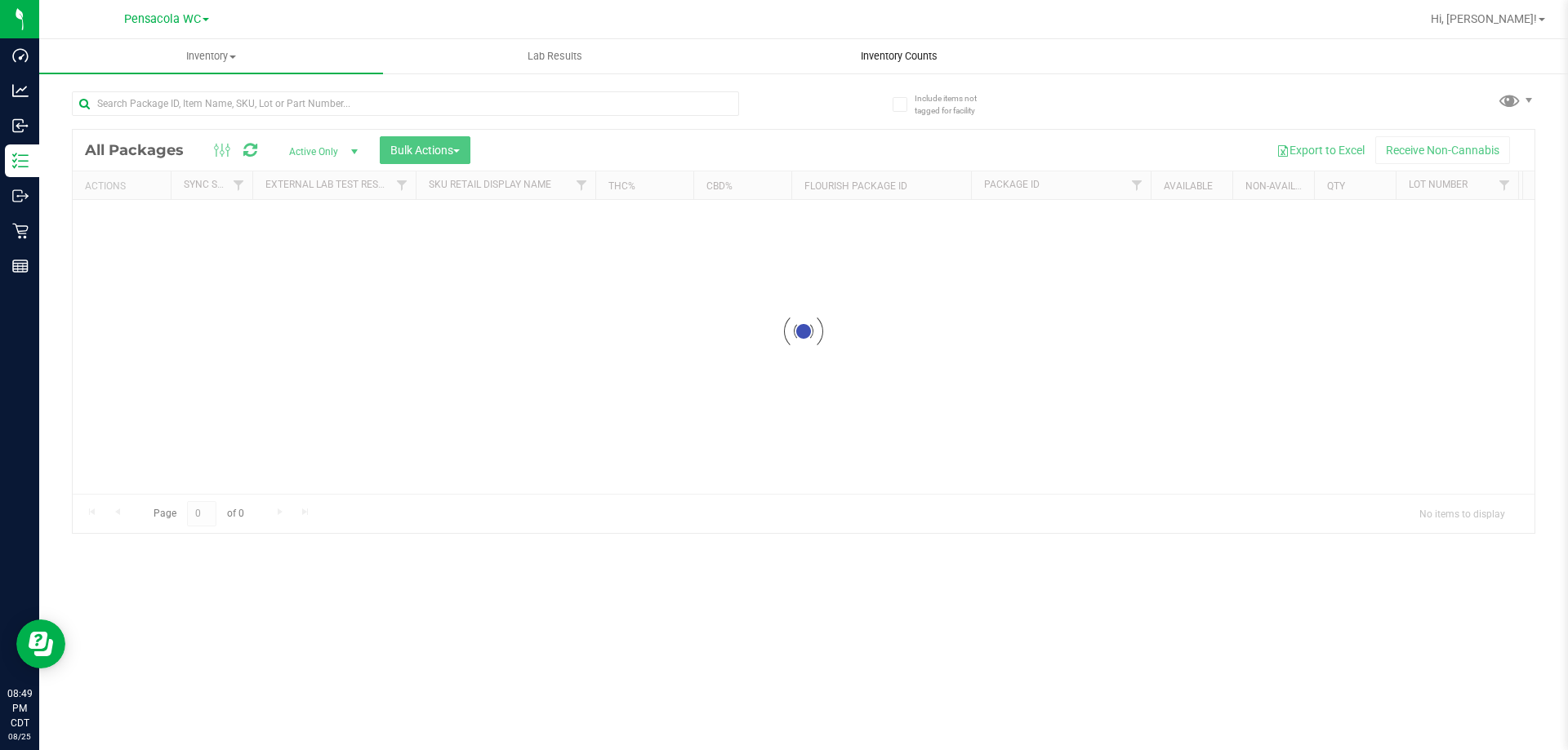
click at [847, 63] on uib-tab-heading "Inventory Counts" at bounding box center [899, 56] width 342 height 33
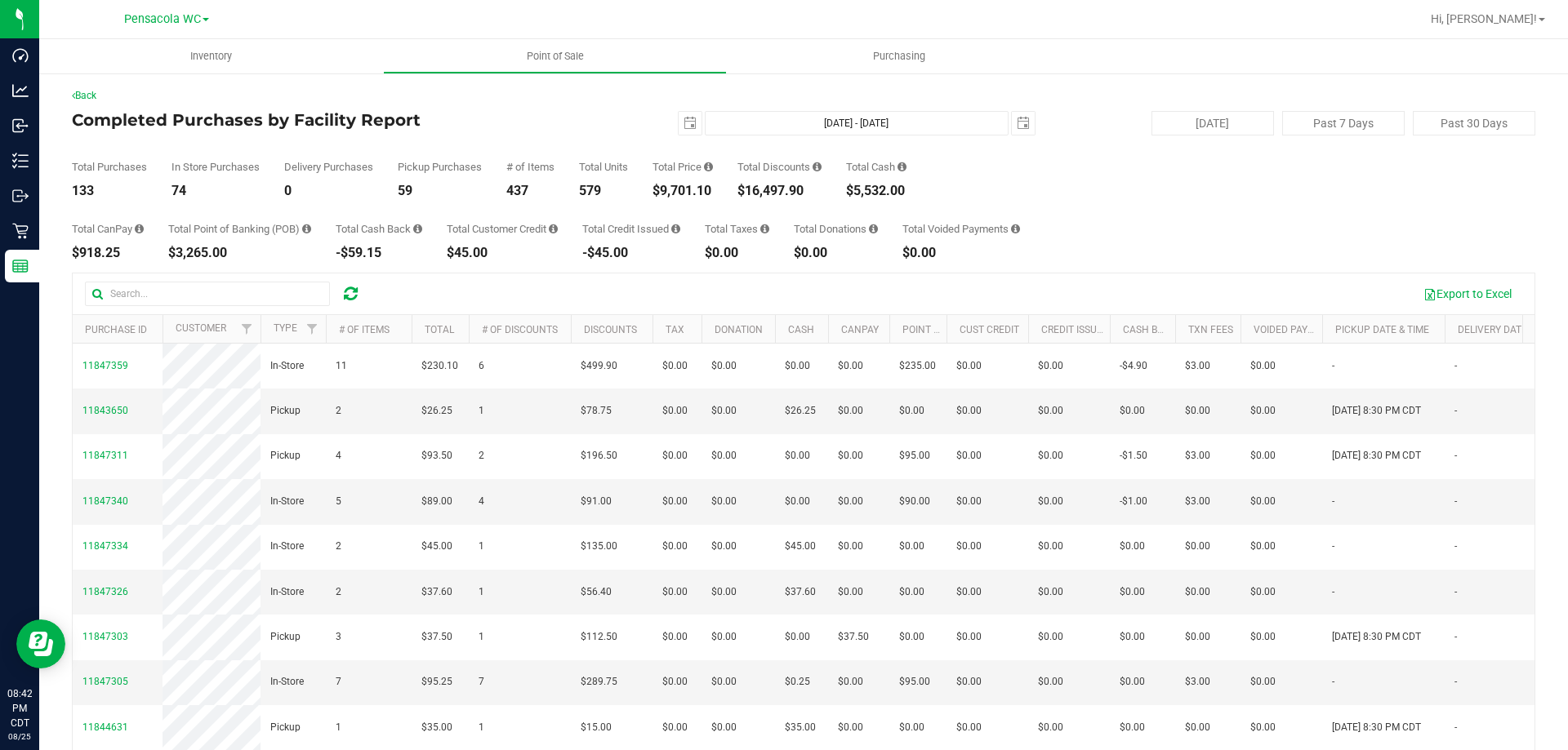
click at [664, 213] on div "Total CanPay $918.25 Total Point of Banking (POB) $3,265.00 Total Cash Back -$5…" at bounding box center [804, 229] width 1464 height 62
click at [683, 118] on span "select" at bounding box center [689, 123] width 13 height 13
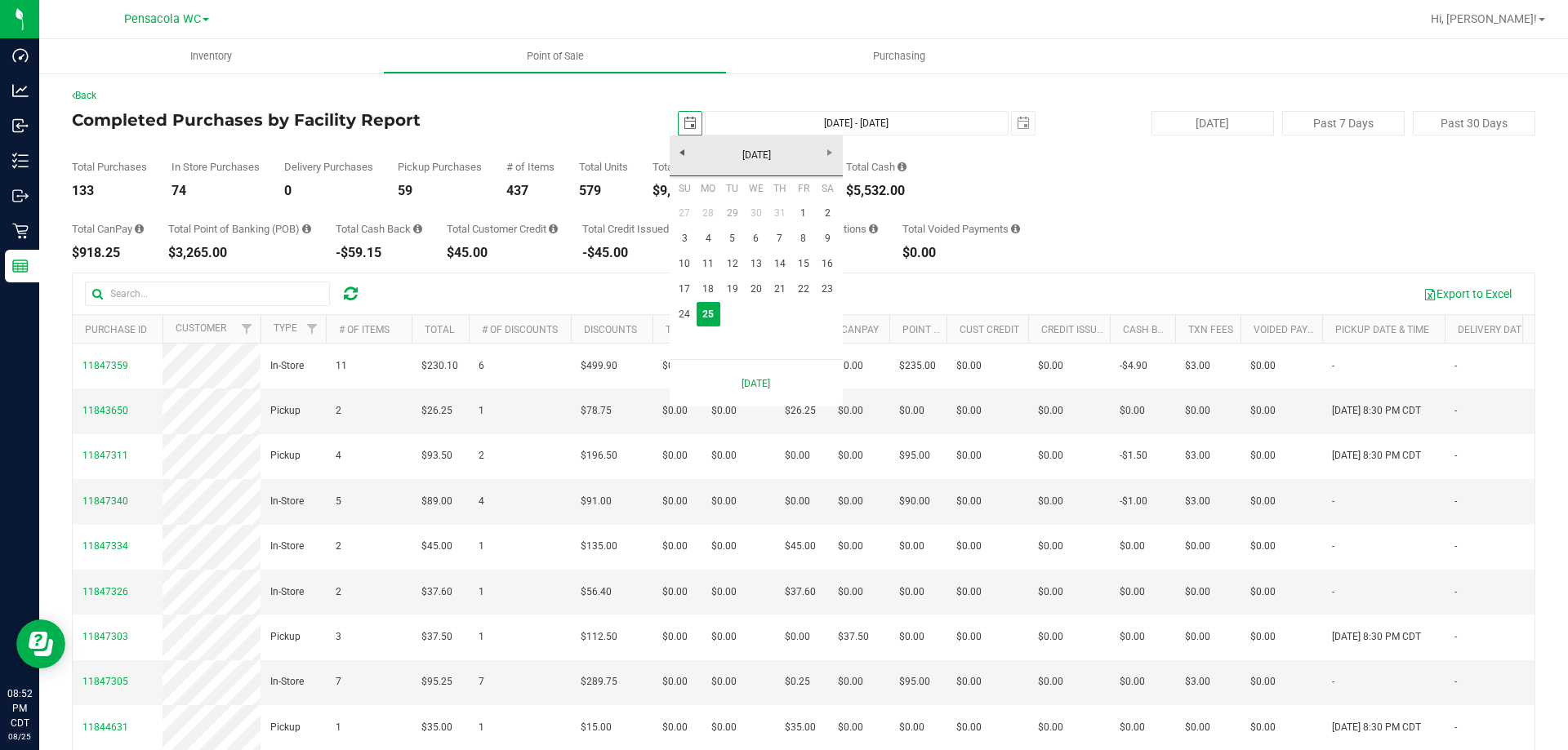
scroll to position [0, 41]
click at [798, 204] on link "1" at bounding box center [803, 213] width 24 height 25
type input "[DATE]"
type input "[DATE] - [DATE]"
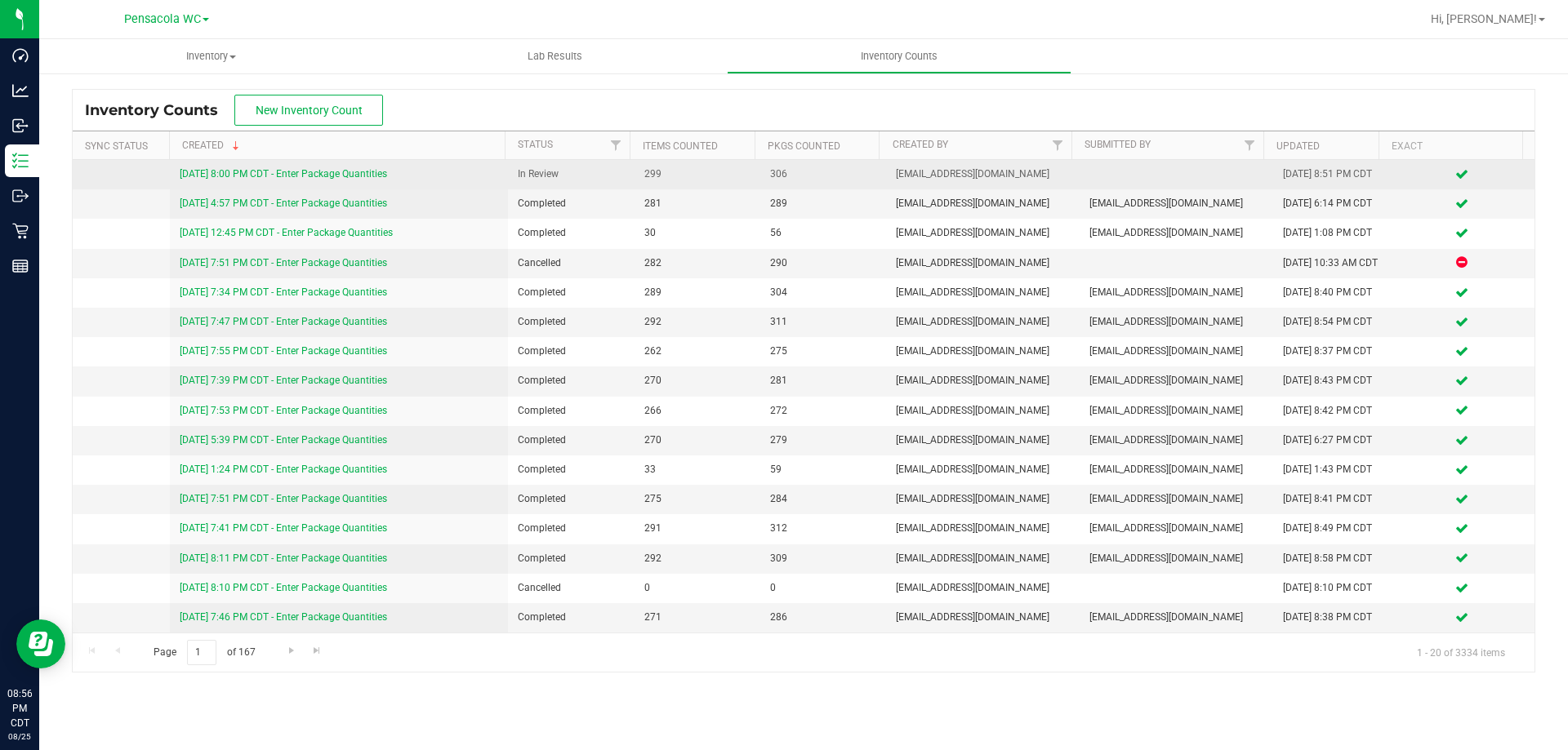
click at [260, 177] on link "8/25/25 8:00 PM CDT - Enter Package Quantities" at bounding box center [283, 174] width 208 height 12
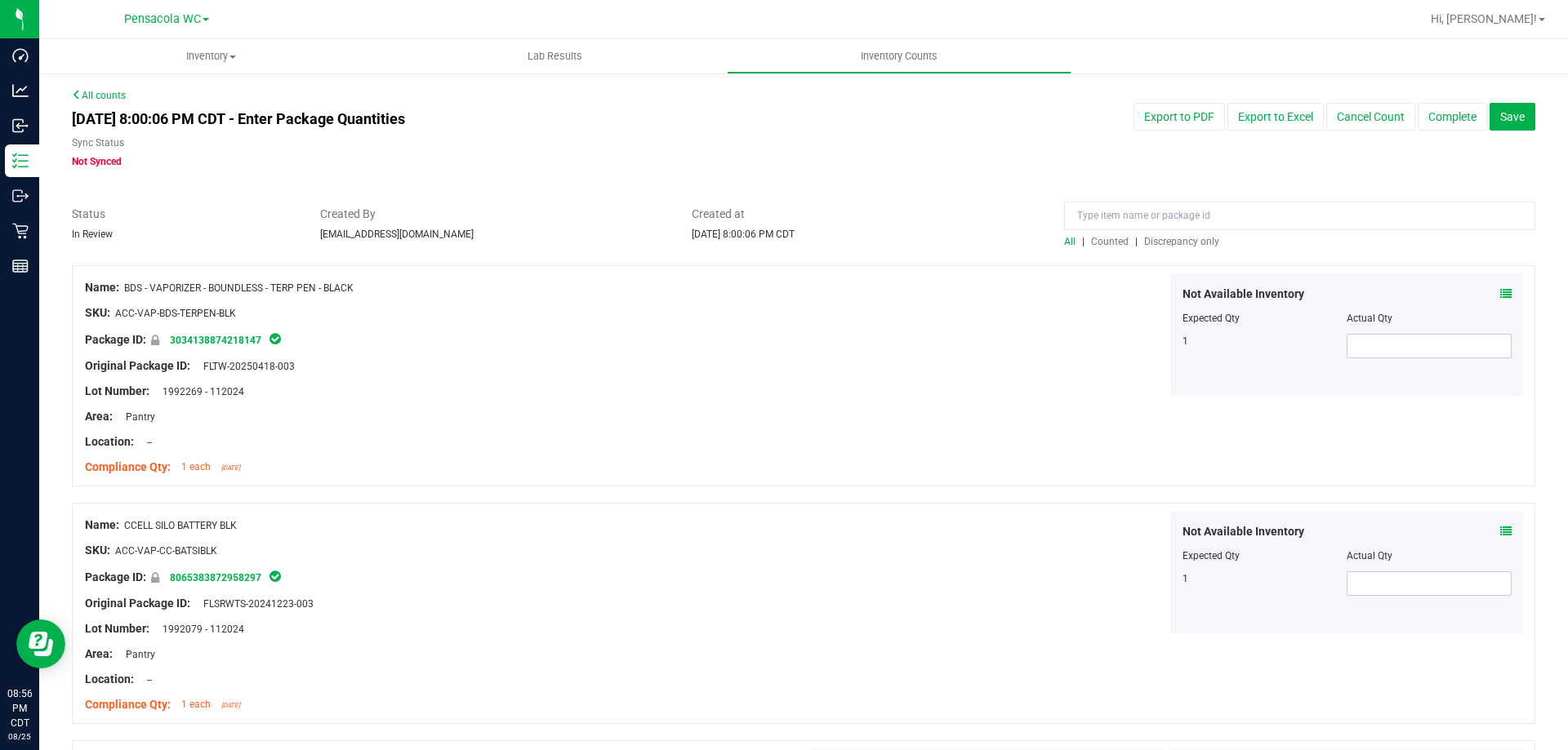
click at [1168, 236] on span "Discrepancy only" at bounding box center [1182, 242] width 75 height 12
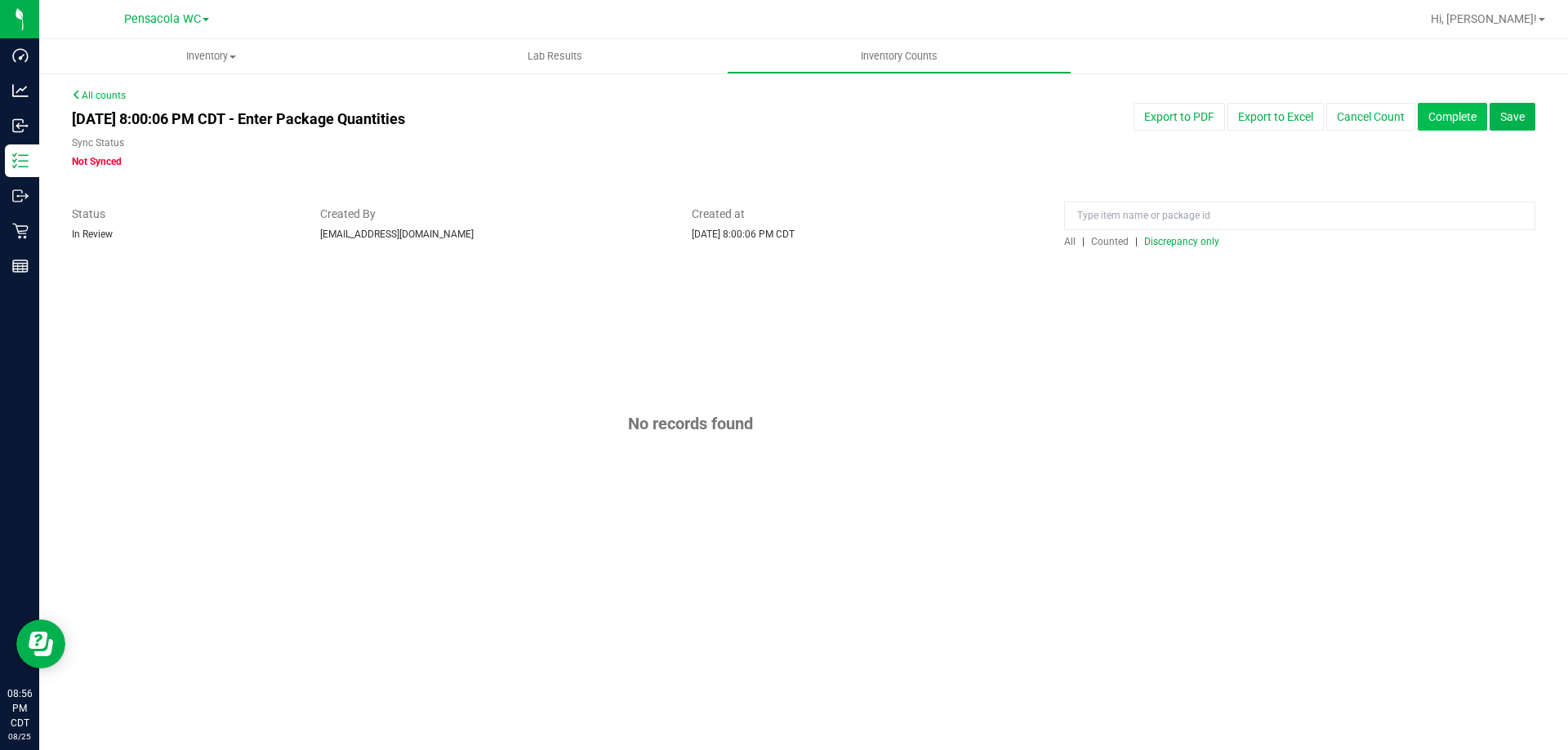
click at [1432, 114] on button "Complete" at bounding box center [1452, 116] width 70 height 28
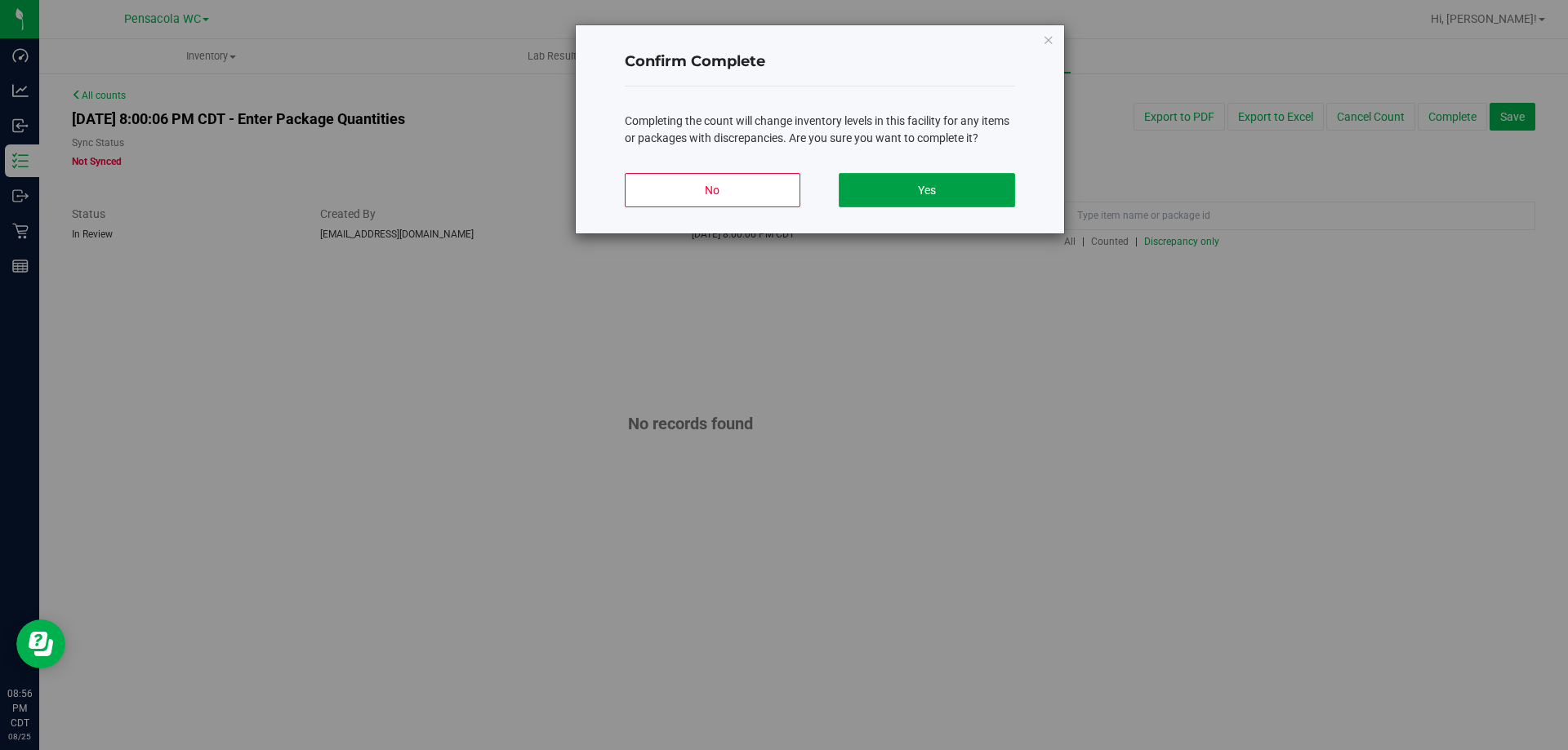
click at [958, 196] on button "Yes" at bounding box center [926, 190] width 176 height 34
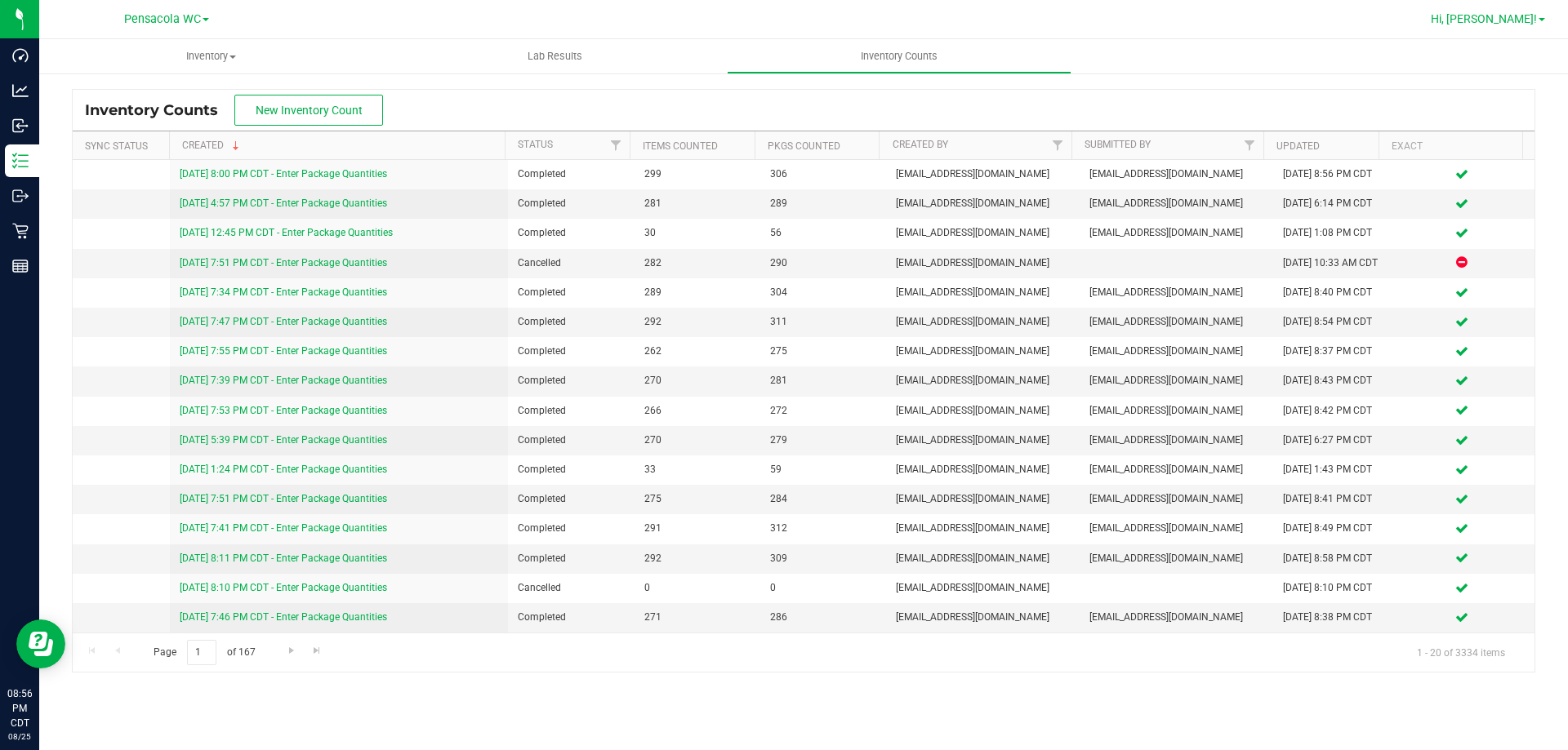
click at [1514, 24] on span "Hi, [PERSON_NAME]!" at bounding box center [1483, 19] width 106 height 13
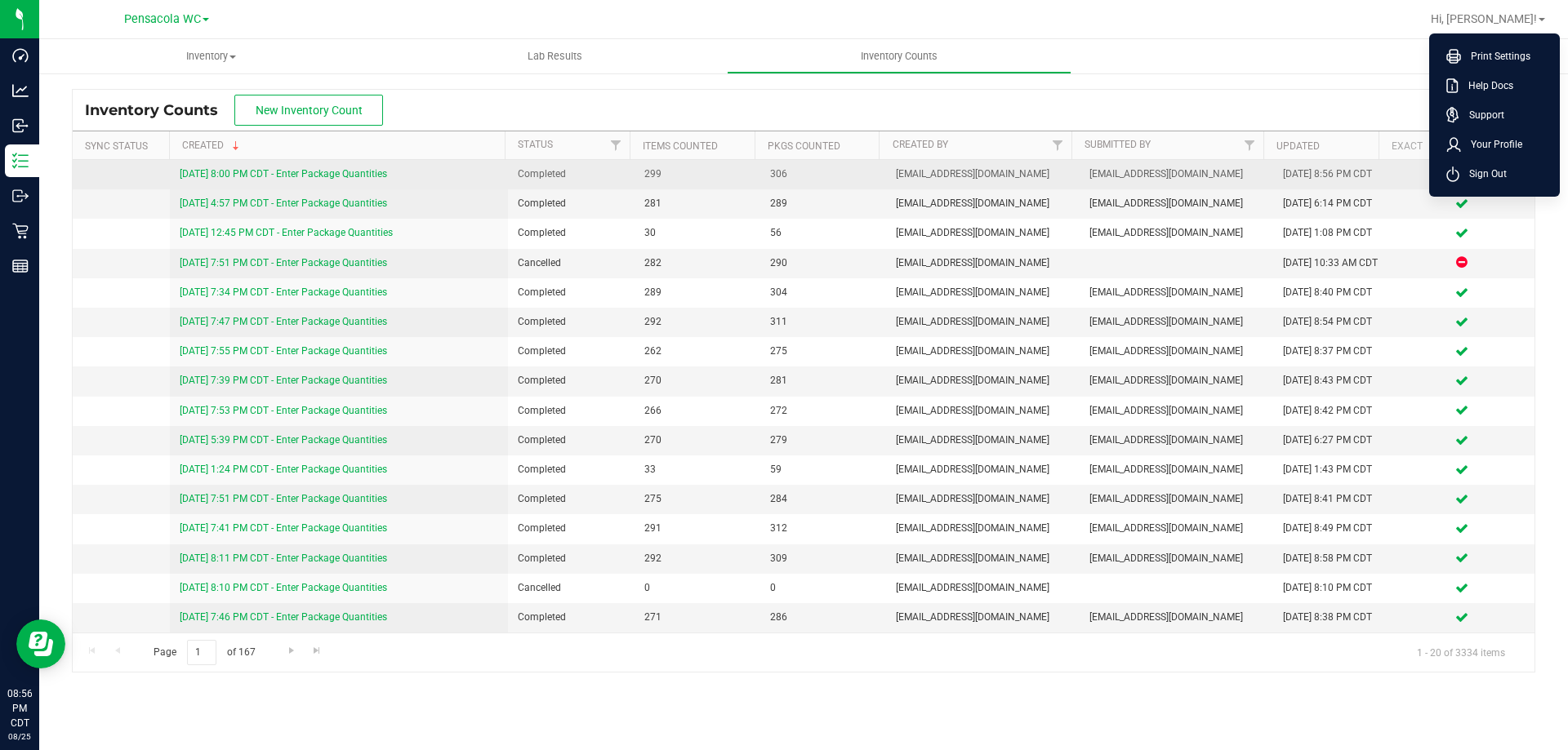
drag, startPoint x: 1528, startPoint y: 178, endPoint x: 1491, endPoint y: 161, distance: 40.7
click at [1530, 177] on li "Sign Out" at bounding box center [1494, 174] width 122 height 29
